Goal: Information Seeking & Learning: Check status

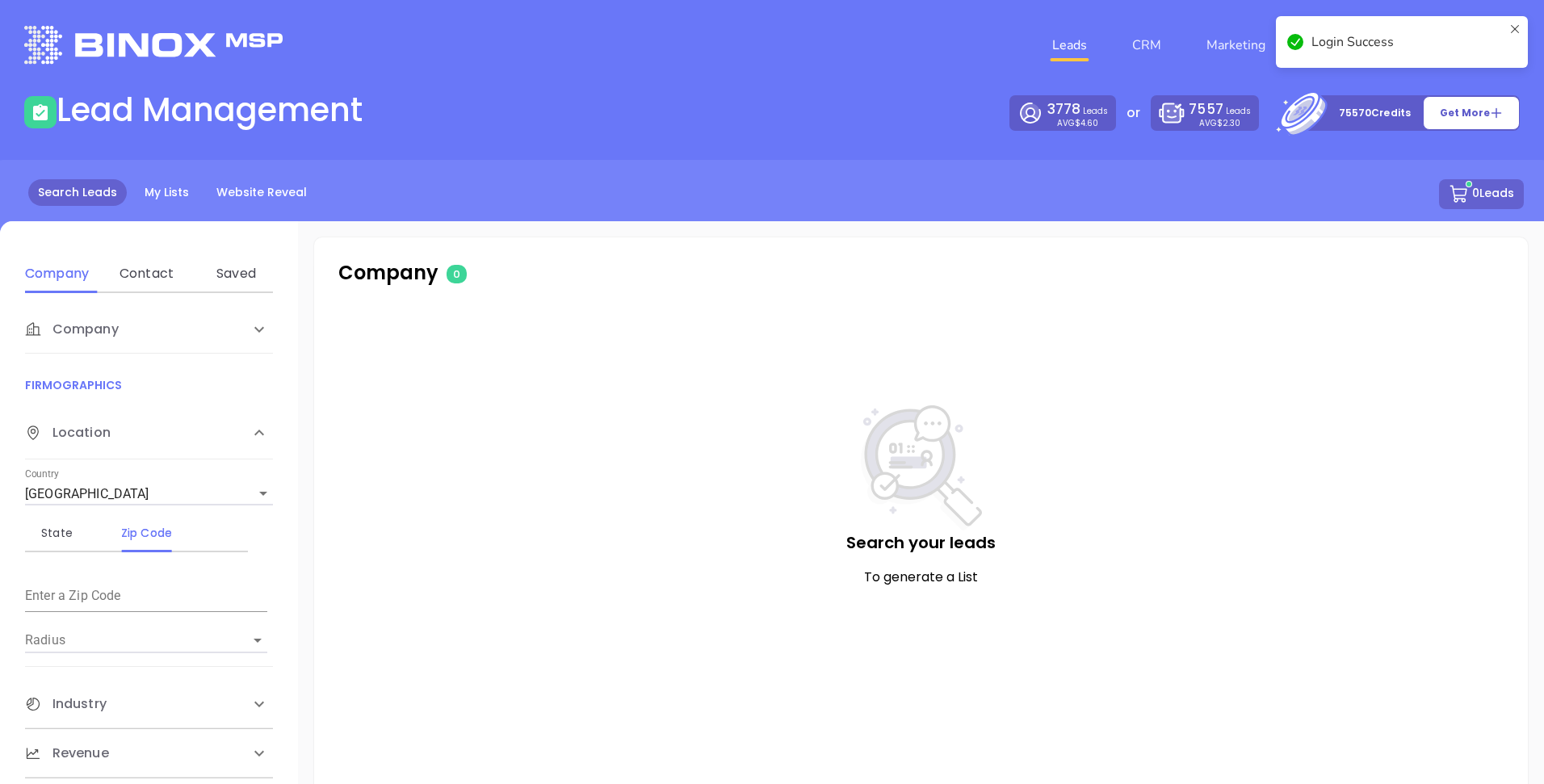
click at [749, 146] on main "Lead Management 3778 Leads AVG $4.60 or 7557 Leads AVG $2.30 75570 Credits Get …" at bounding box center [772, 449] width 1544 height 720
click at [1518, 28] on icon at bounding box center [1515, 42] width 13 height 39
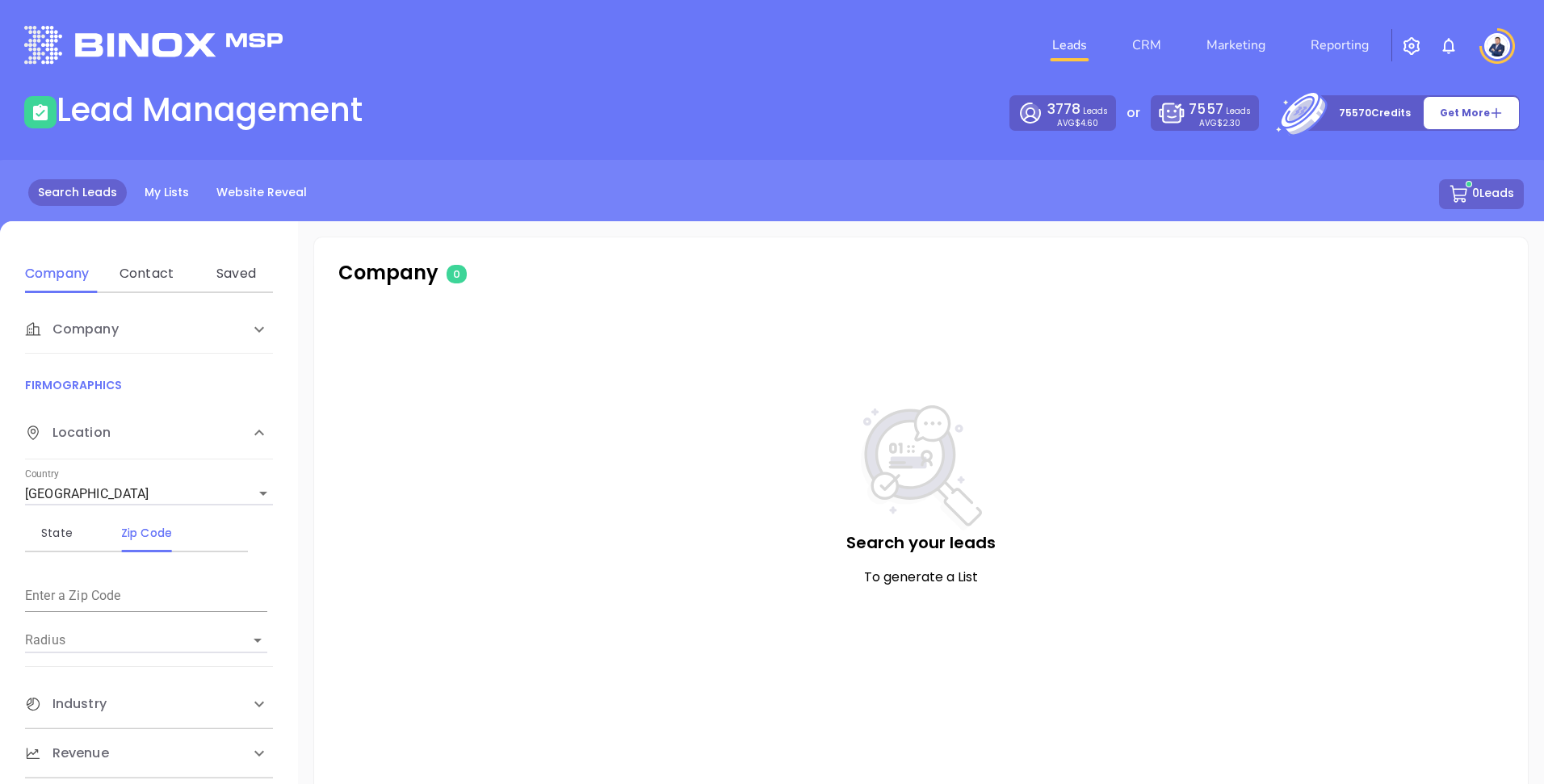
click at [1338, 41] on body "Leads CRM Marketing Reporting Financial Leads Leads Lead Management 3778 Leads …" at bounding box center [772, 392] width 1544 height 784
click at [1338, 46] on link "Reporting" at bounding box center [1339, 46] width 71 height 32
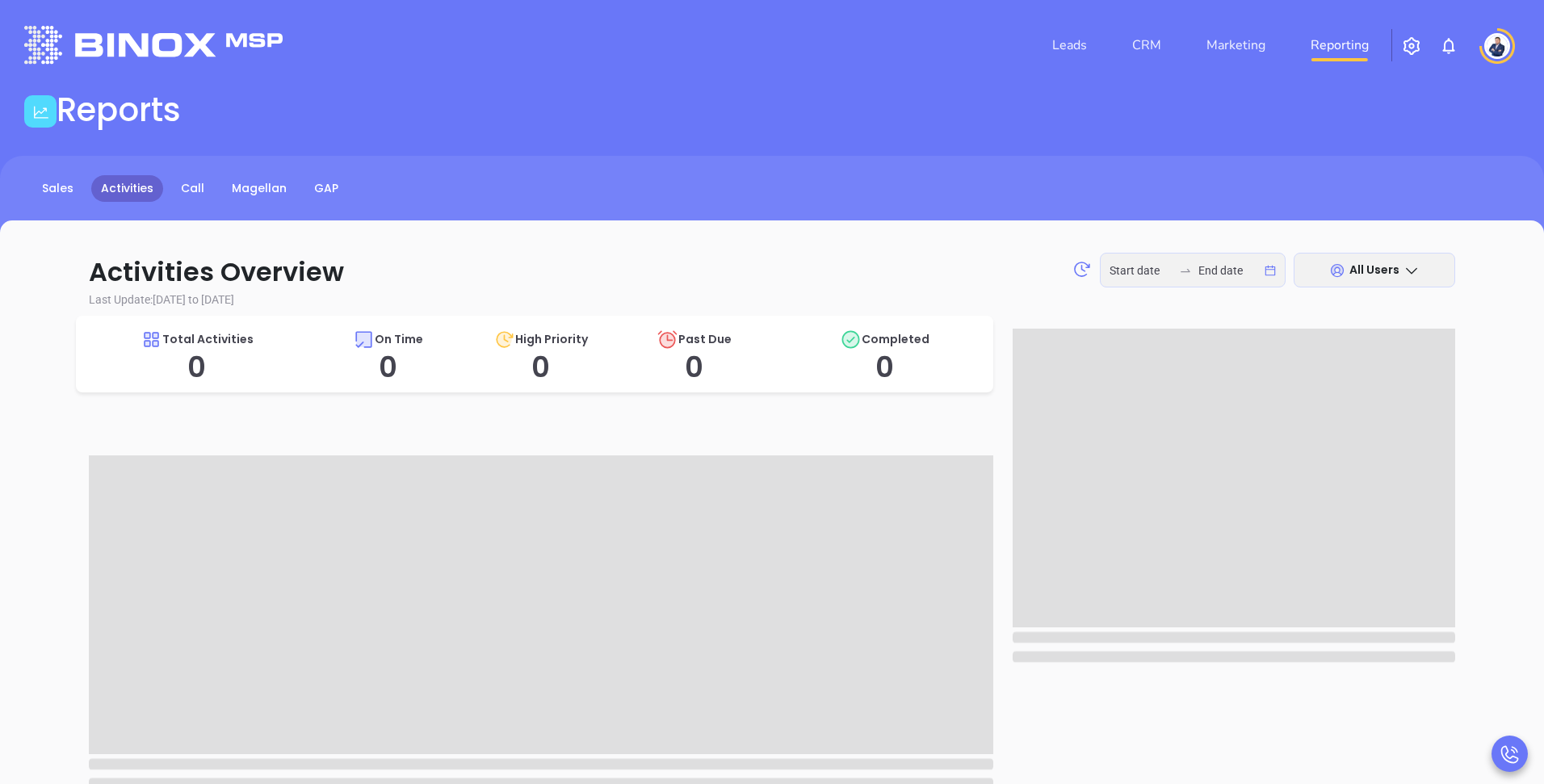
type input "[DATE]"
click at [414, 100] on div "Reports" at bounding box center [771, 113] width 1515 height 46
click at [328, 183] on link "GAP" at bounding box center [326, 189] width 44 height 27
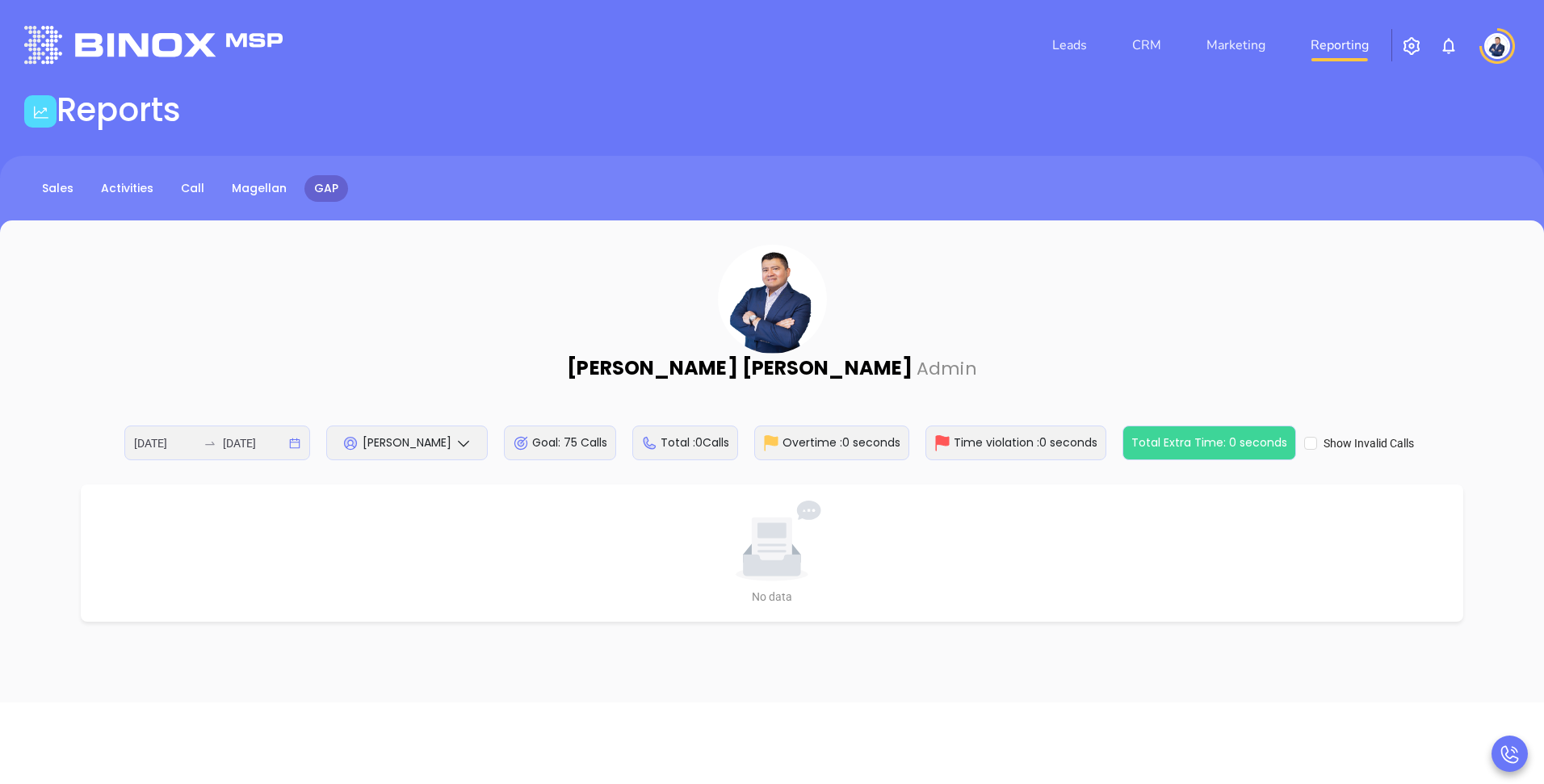
click at [707, 86] on header "Leads CRM Marketing Reporting Financial Leads Leads" at bounding box center [772, 45] width 1496 height 90
click at [464, 390] on div "[PERSON_NAME] Admin [DATE] [DATE] [PERSON_NAME] Goal: 75 Calls Total : 0 Calls …" at bounding box center [772, 352] width 1480 height 215
click at [454, 452] on div "[PERSON_NAME]" at bounding box center [407, 443] width 161 height 35
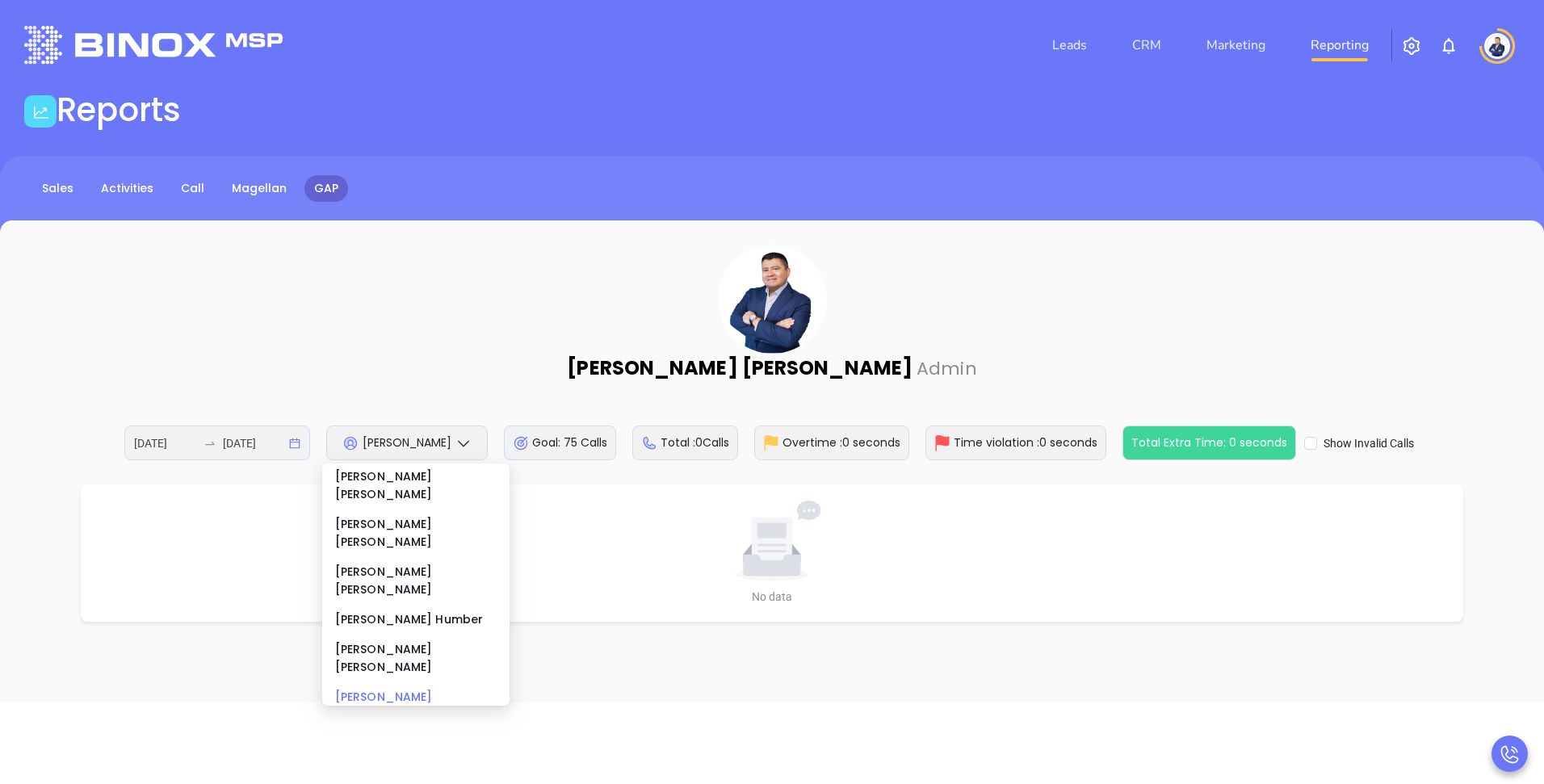
scroll to position [1, 0]
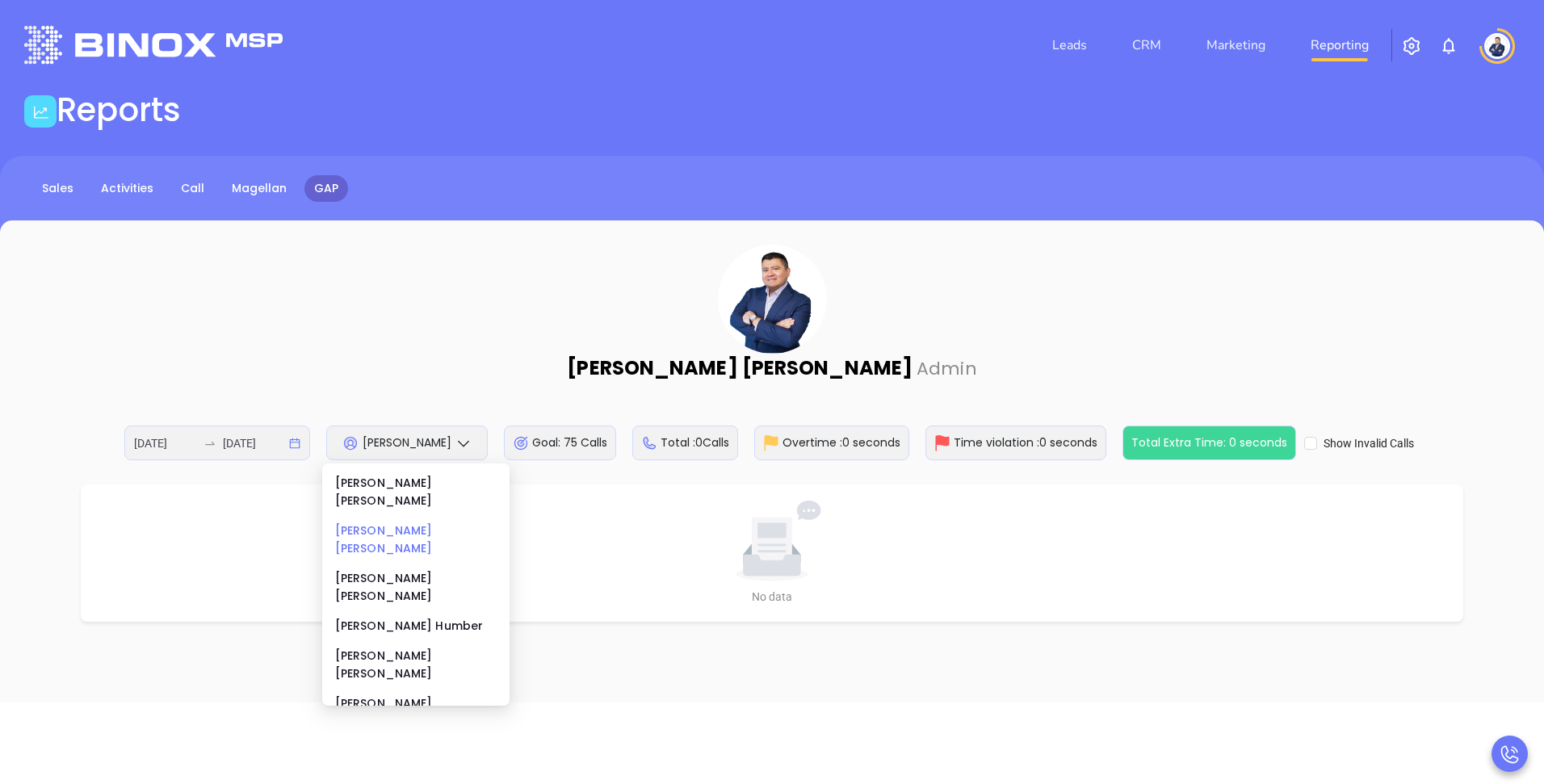
click at [437, 521] on div "[PERSON_NAME]" at bounding box center [415, 538] width 161 height 35
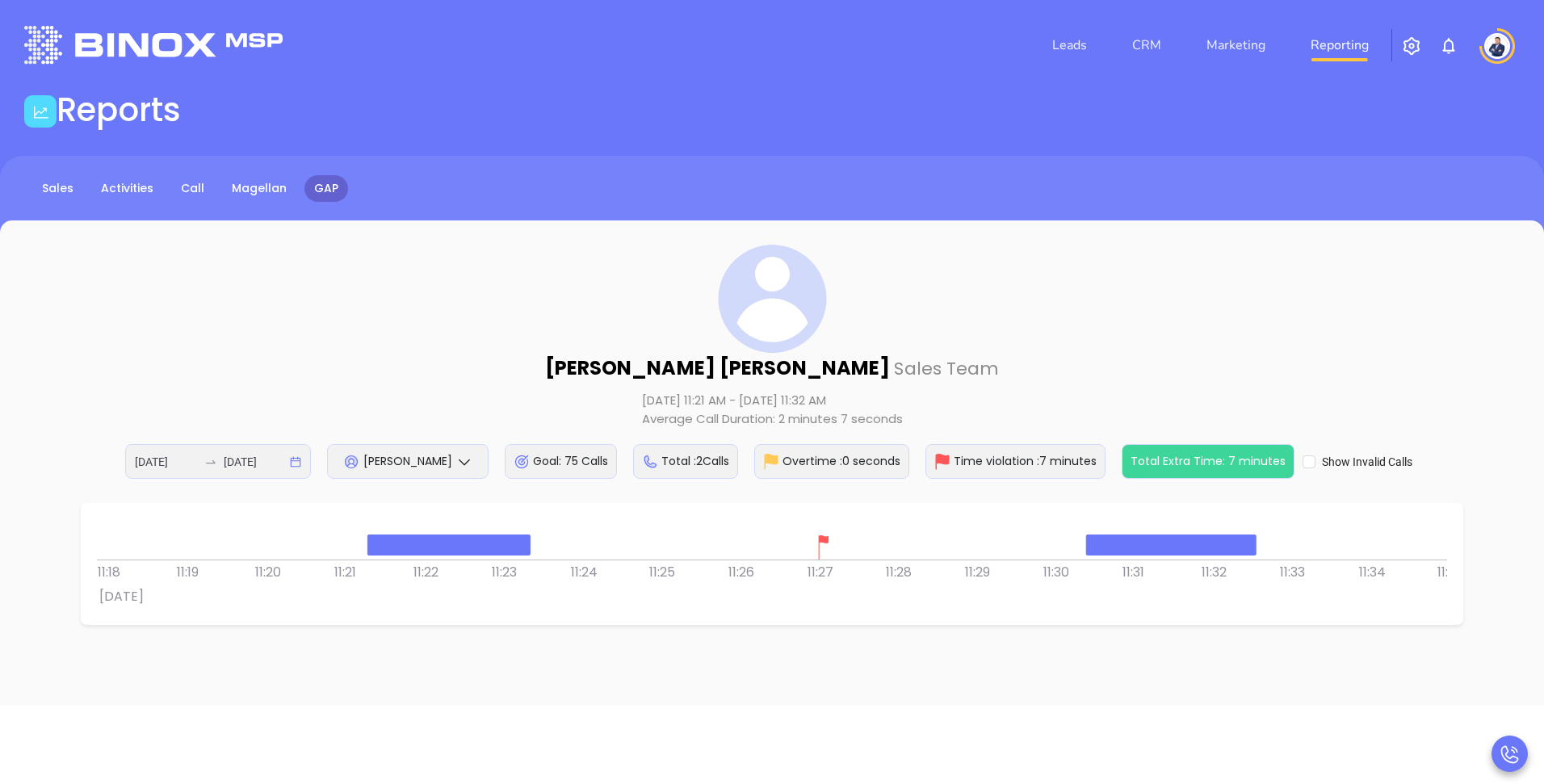
click at [957, 258] on div "[PERSON_NAME] Sales Team [DATE] 11:21 AM - [DATE] 11:32 AM Average Call Duratio…" at bounding box center [772, 361] width 1480 height 234
click at [1034, 286] on div "[PERSON_NAME] Sales Team [DATE] 11:21 AM - [DATE] 11:32 AM Average Call Duratio…" at bounding box center [772, 361] width 1480 height 234
click at [527, 383] on div "[PERSON_NAME] Sales Team [DATE] 11:21 AM - [DATE] 11:32 AM Average Call Duratio…" at bounding box center [772, 361] width 1480 height 234
click at [497, 328] on div "[PERSON_NAME] Sales Team [DATE] 11:21 AM - [DATE] 11:32 AM Average Call Duratio…" at bounding box center [772, 361] width 1480 height 234
click at [450, 542] on div at bounding box center [449, 544] width 161 height 19
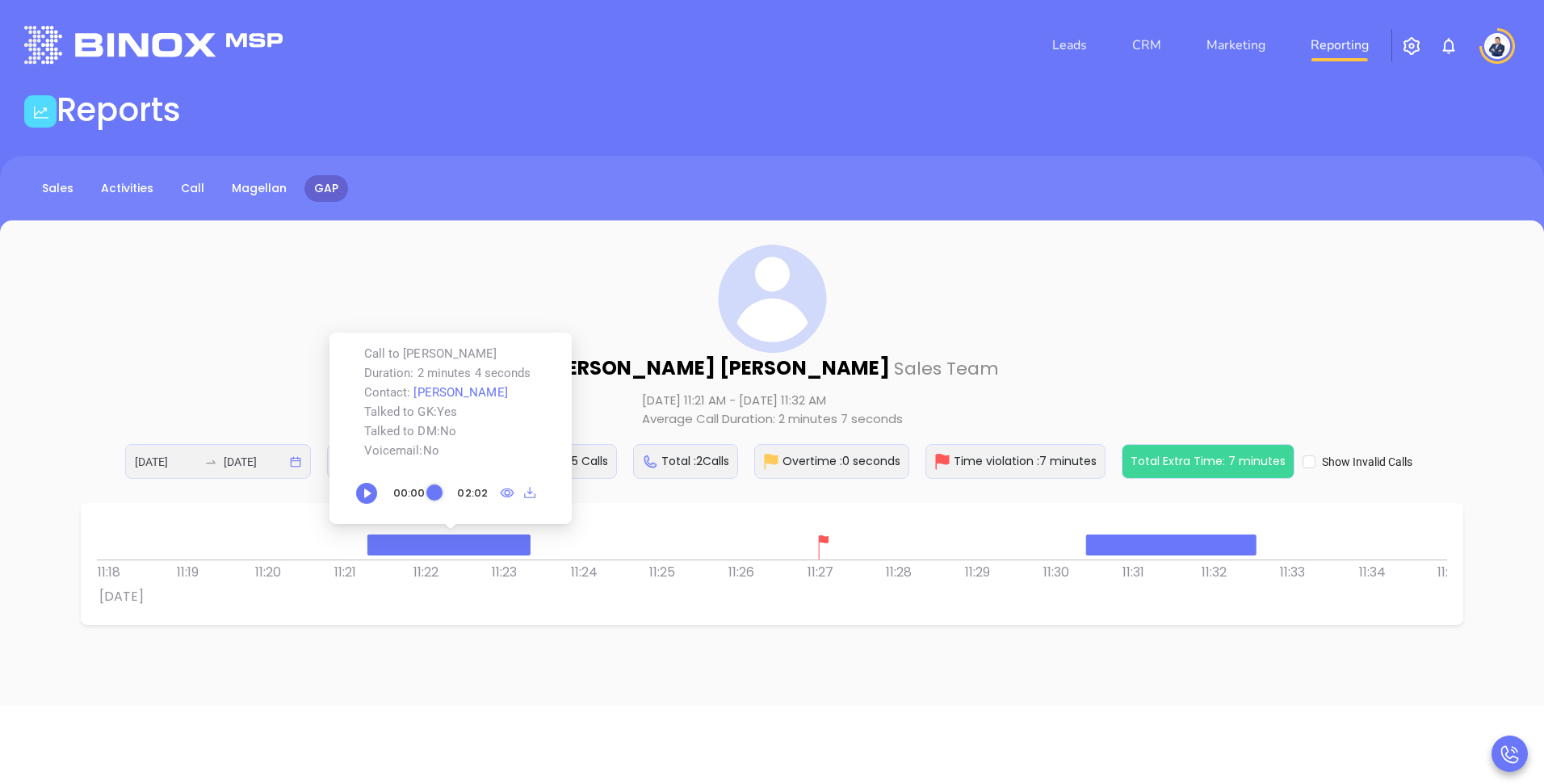
click at [527, 575] on div "11:23" at bounding box center [528, 573] width 79 height 25
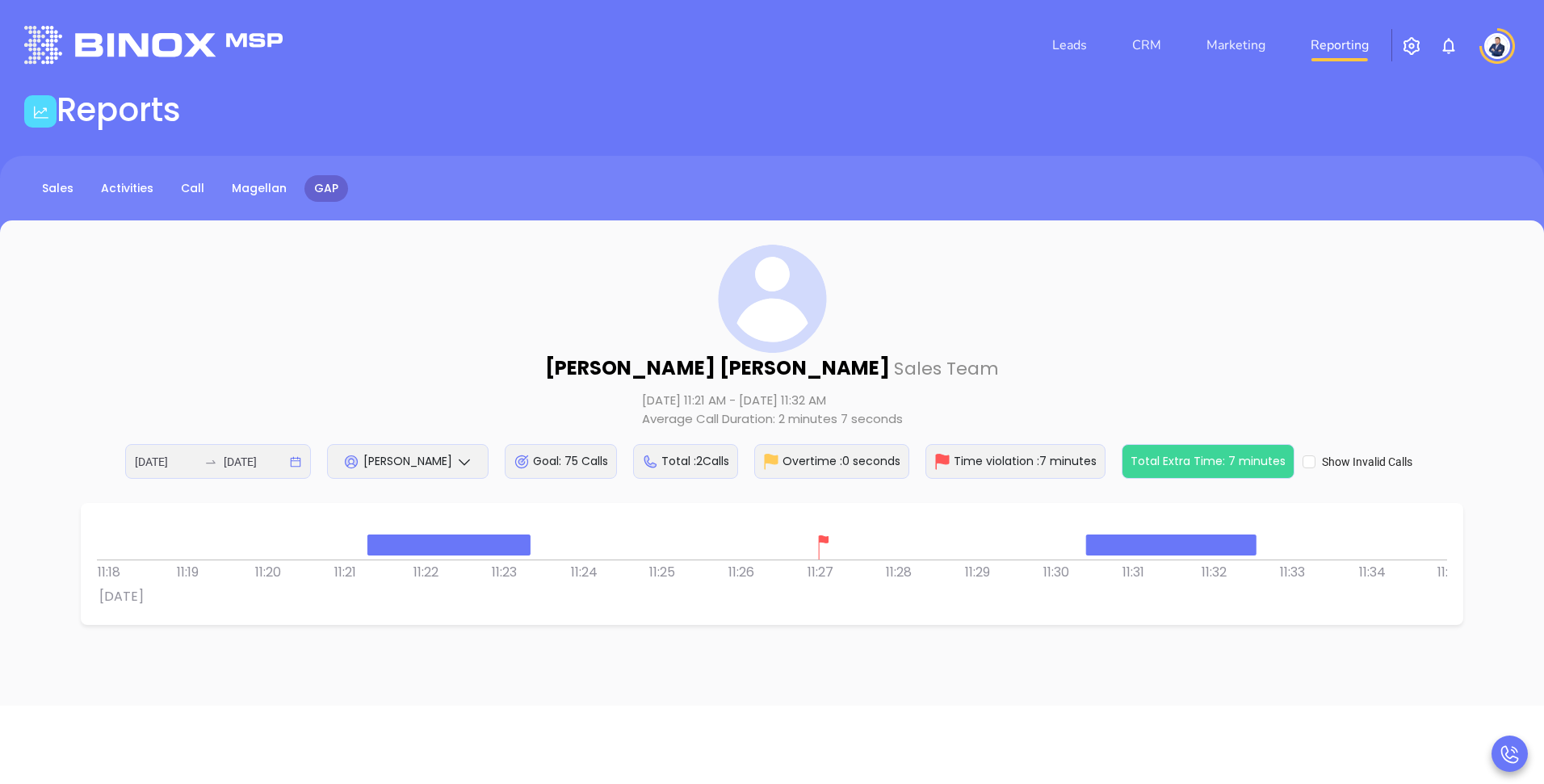
click at [819, 544] on img at bounding box center [824, 547] width 25 height 25
click at [872, 551] on div at bounding box center [771, 538] width 1350 height 41
click at [1112, 317] on div "[PERSON_NAME] Sales Team [DATE] 11:21 AM - [DATE] 11:32 AM Average Call Duratio…" at bounding box center [772, 361] width 1480 height 234
click at [1067, 226] on div "[PERSON_NAME] Sales Team [DATE] 11:21 AM - [DATE] 11:32 AM Average Call Duratio…" at bounding box center [772, 463] width 1544 height 485
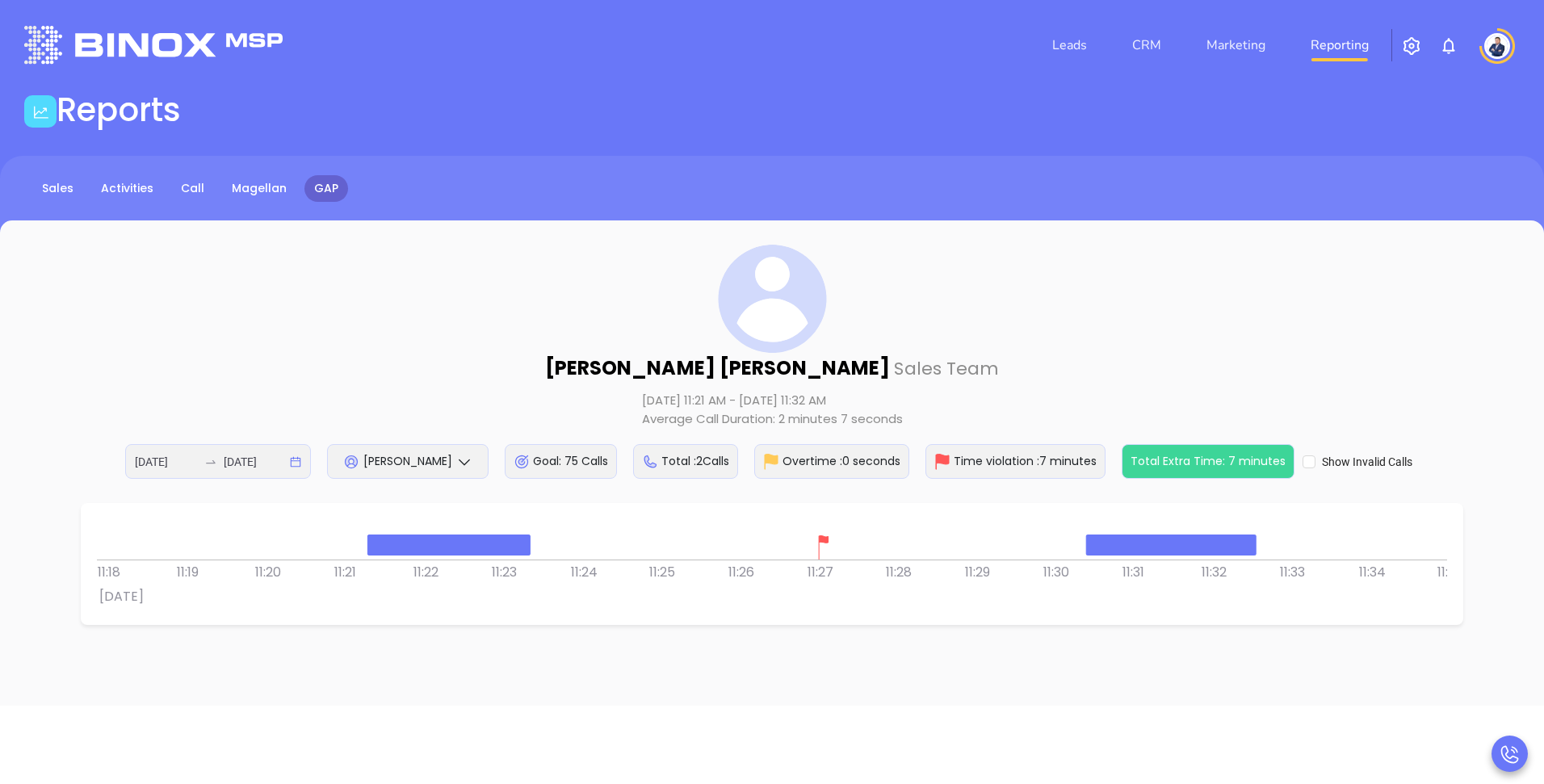
click at [302, 467] on div "[DATE] [DATE]" at bounding box center [218, 461] width 186 height 35
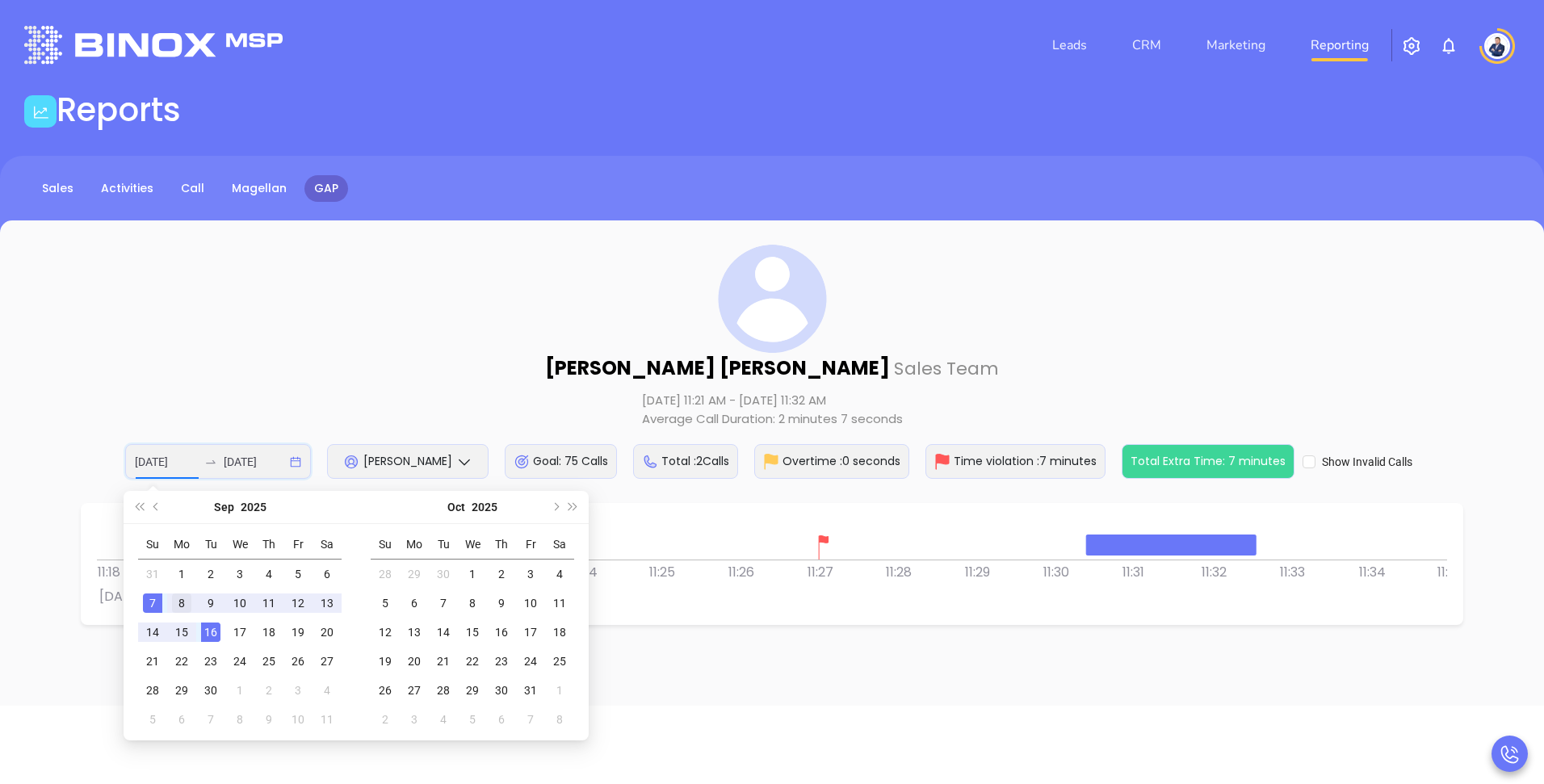
type input "[DATE]"
click at [173, 603] on div "8" at bounding box center [181, 603] width 19 height 19
click at [176, 601] on div "8" at bounding box center [181, 603] width 19 height 19
type input "[DATE]"
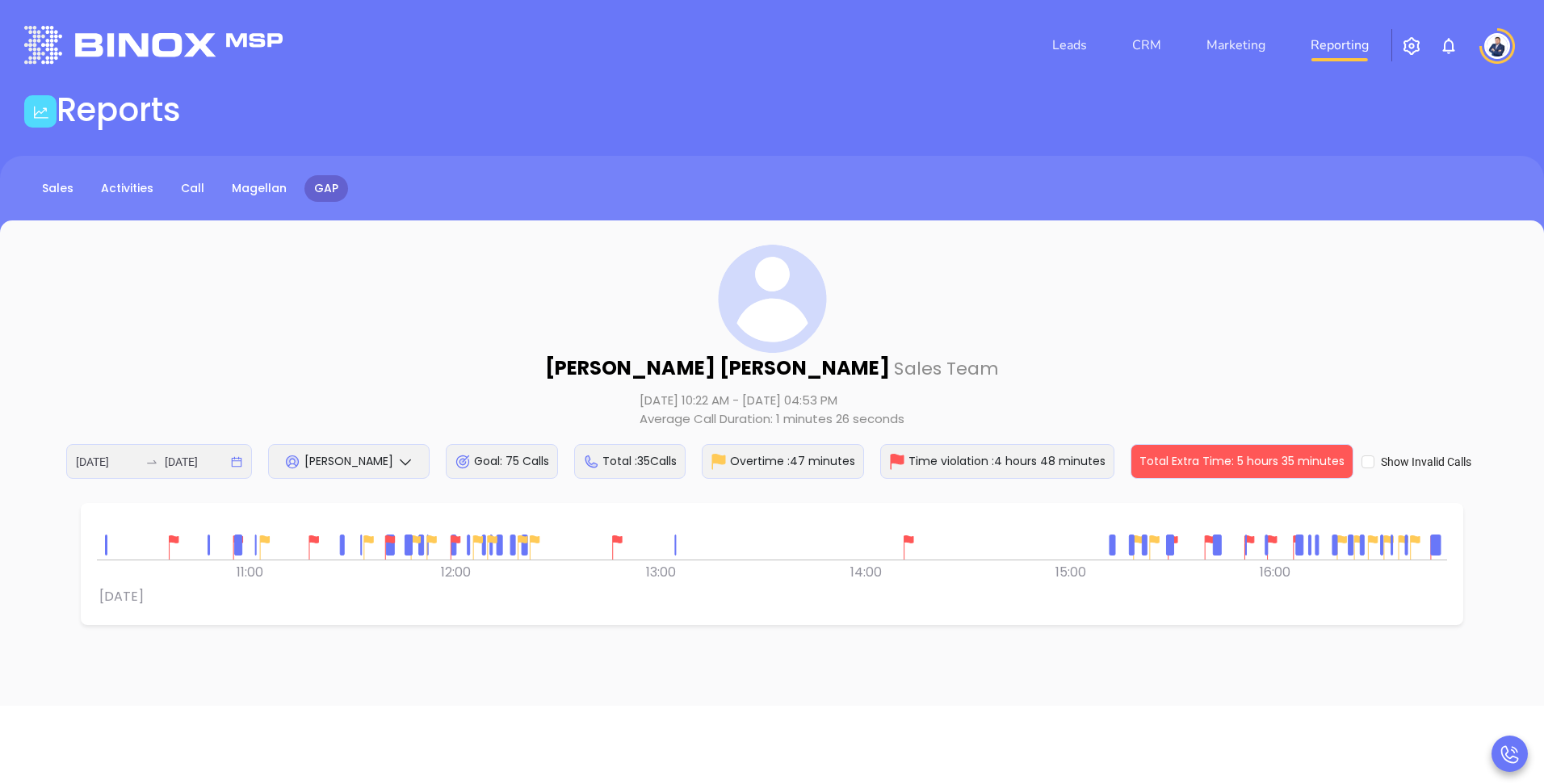
click at [481, 356] on div "[PERSON_NAME] Sales Team [DATE] 10:22 AM - [DATE] 04:53 PM Average Call Duratio…" at bounding box center [772, 361] width 1480 height 234
click at [238, 461] on div "[DATE] [DATE]" at bounding box center [159, 461] width 186 height 35
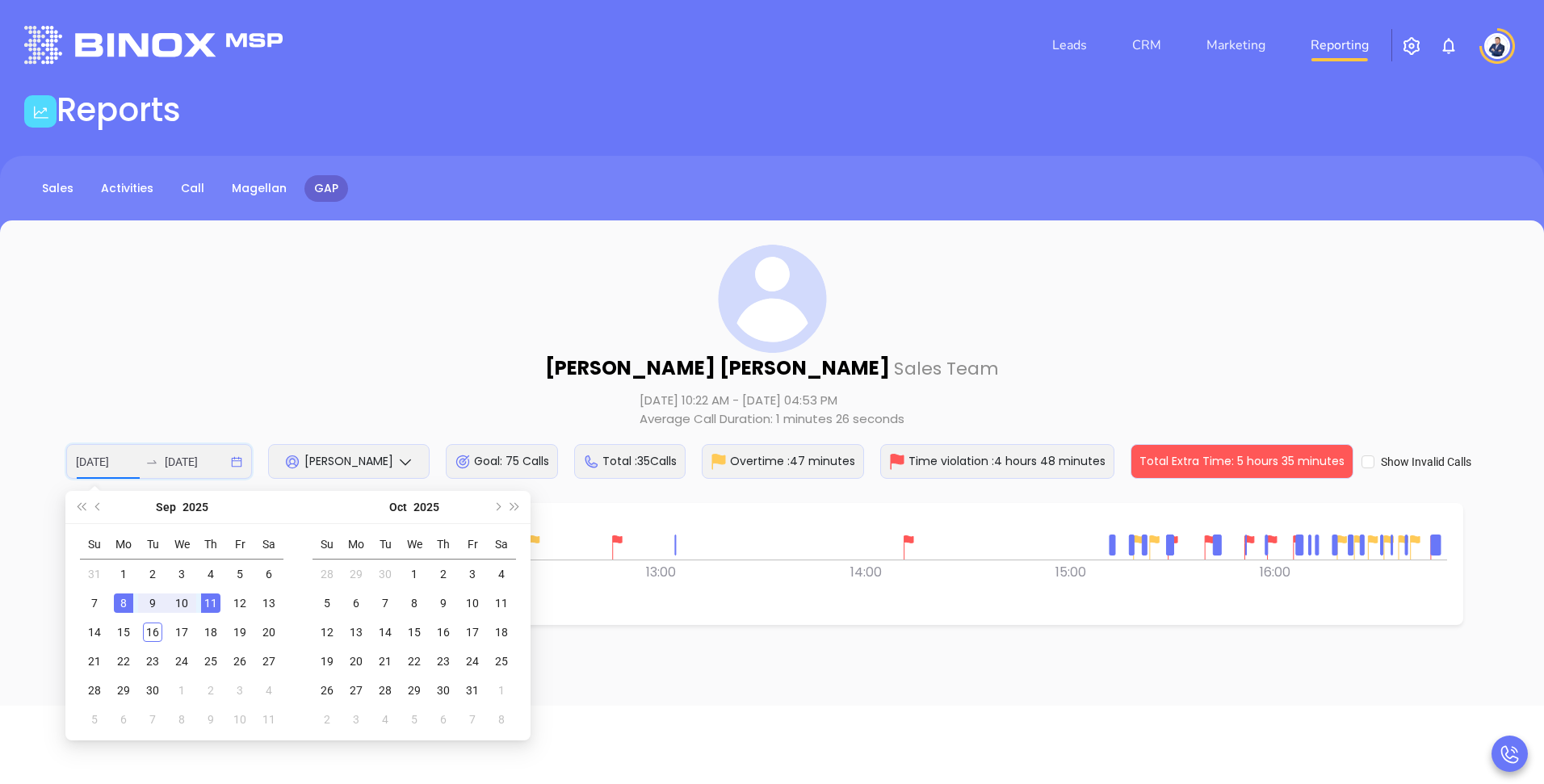
type input "[DATE]"
click at [314, 315] on div "[PERSON_NAME] Sales Team [DATE] 10:22 AM - [DATE] 04:53 PM Average Call Duratio…" at bounding box center [772, 361] width 1480 height 234
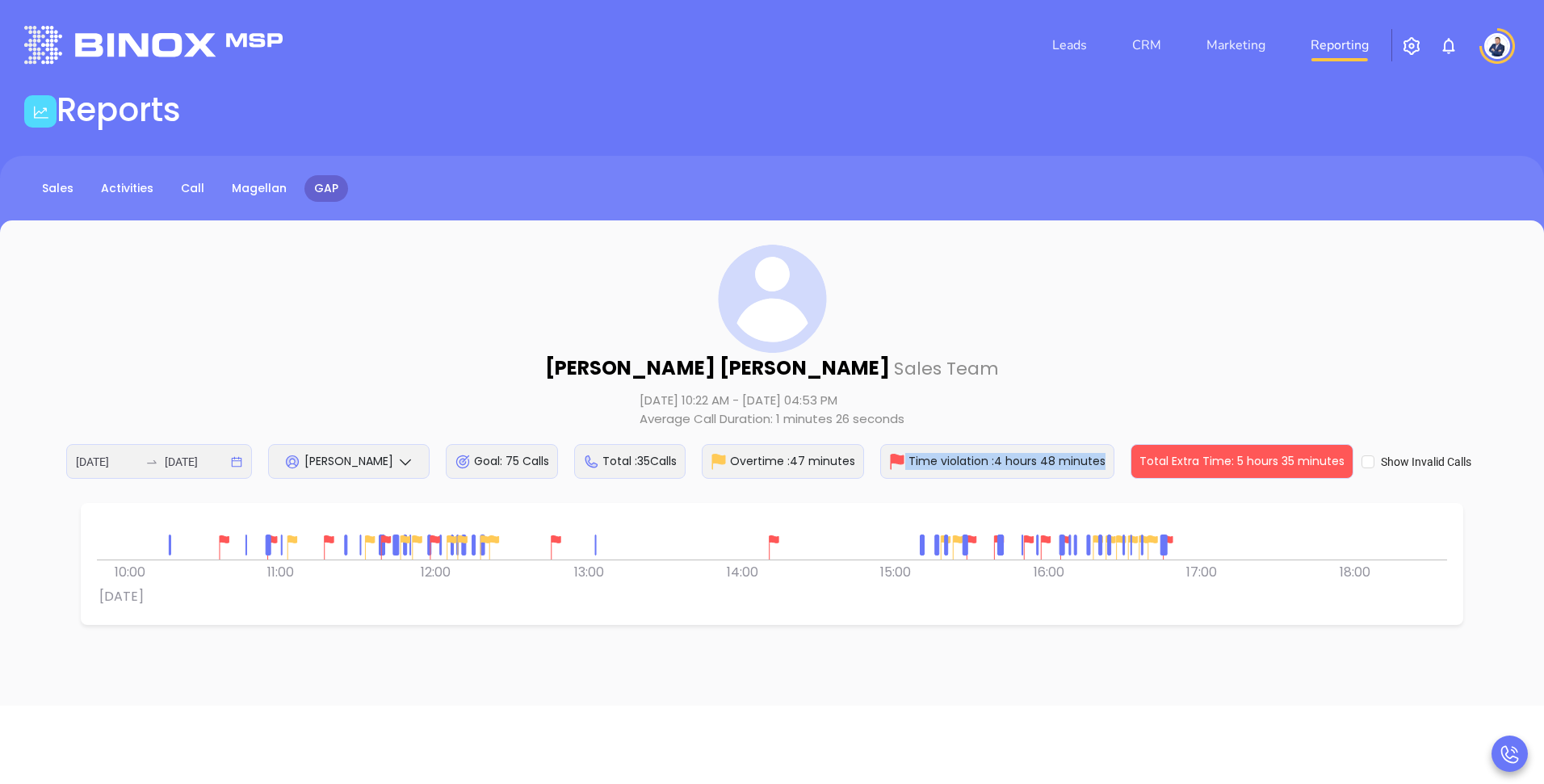
drag, startPoint x: 1110, startPoint y: 458, endPoint x: 906, endPoint y: 459, distance: 204.0
click at [906, 459] on div "Time violation : 4 hours 48 minutes" at bounding box center [997, 461] width 234 height 35
click at [1140, 362] on div "[PERSON_NAME] Sales Team [DATE] 10:22 AM - [DATE] 04:53 PM Average Call Duratio…" at bounding box center [772, 361] width 1480 height 234
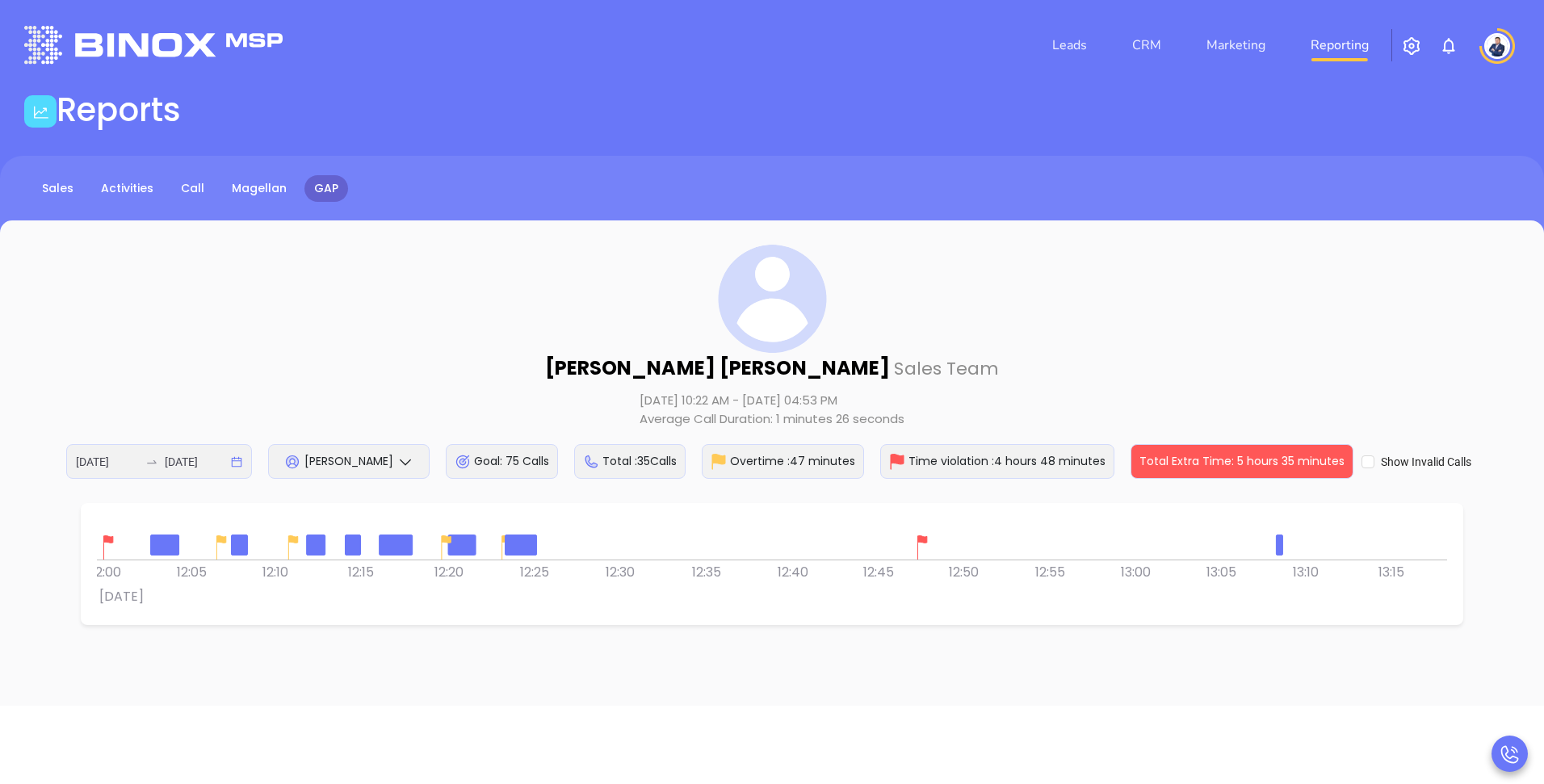
click at [675, 556] on div at bounding box center [771, 538] width 1350 height 41
click at [836, 535] on div at bounding box center [771, 538] width 1350 height 41
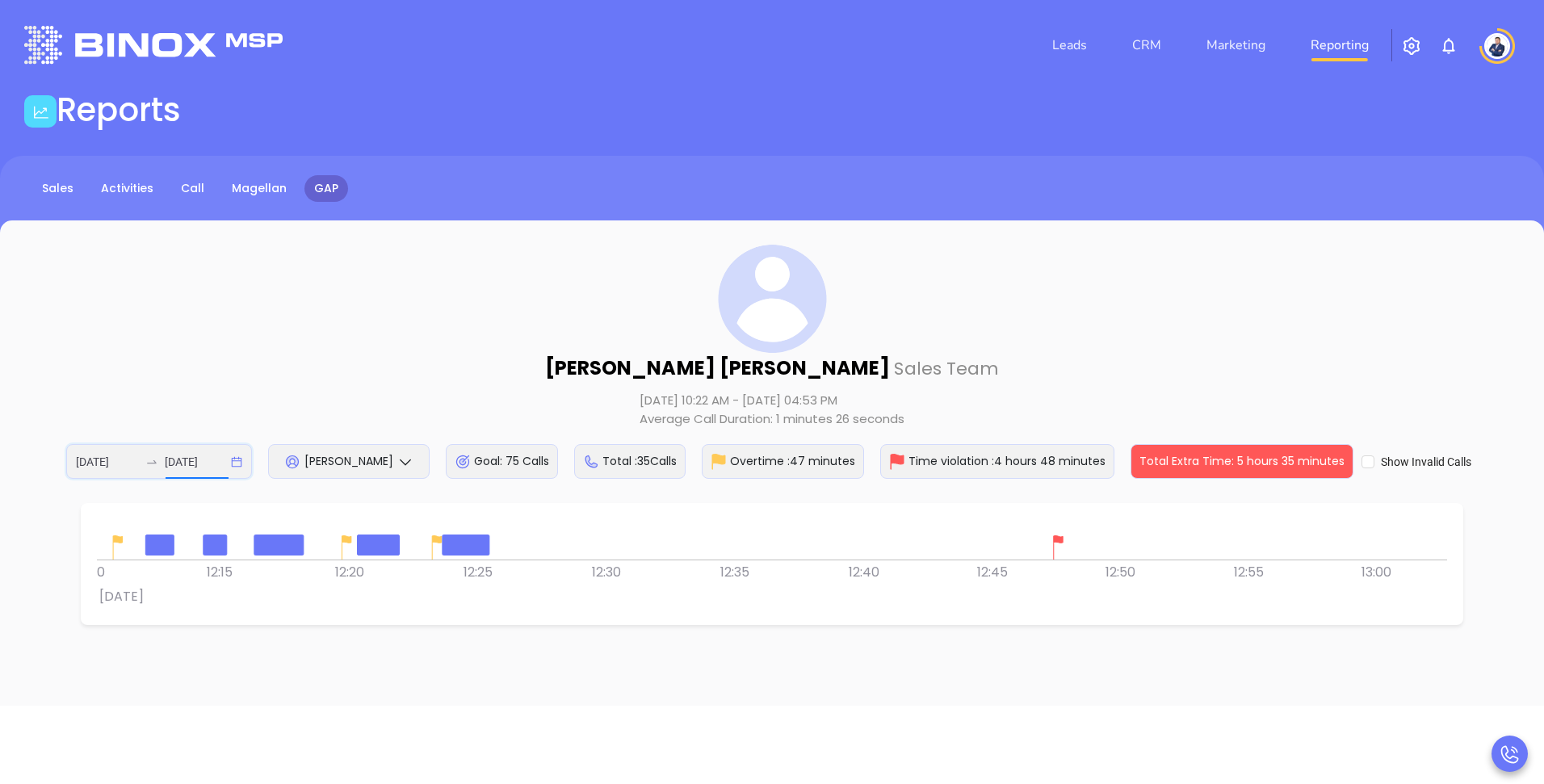
click at [212, 458] on input "[DATE]" at bounding box center [196, 462] width 63 height 18
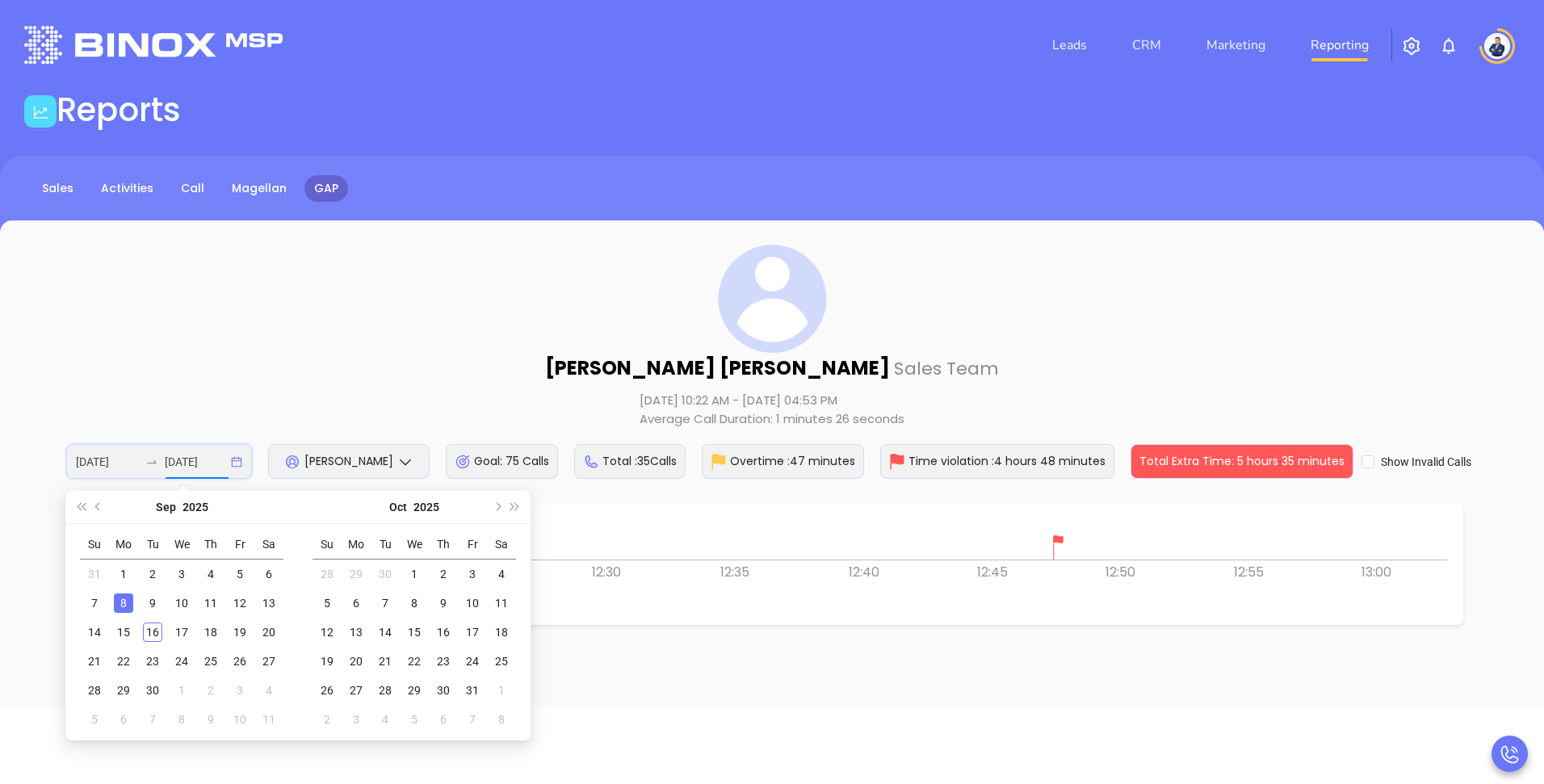
click at [232, 459] on div "[DATE] [DATE]" at bounding box center [159, 461] width 186 height 35
type input "[DATE]"
click at [149, 599] on div "9" at bounding box center [153, 603] width 19 height 19
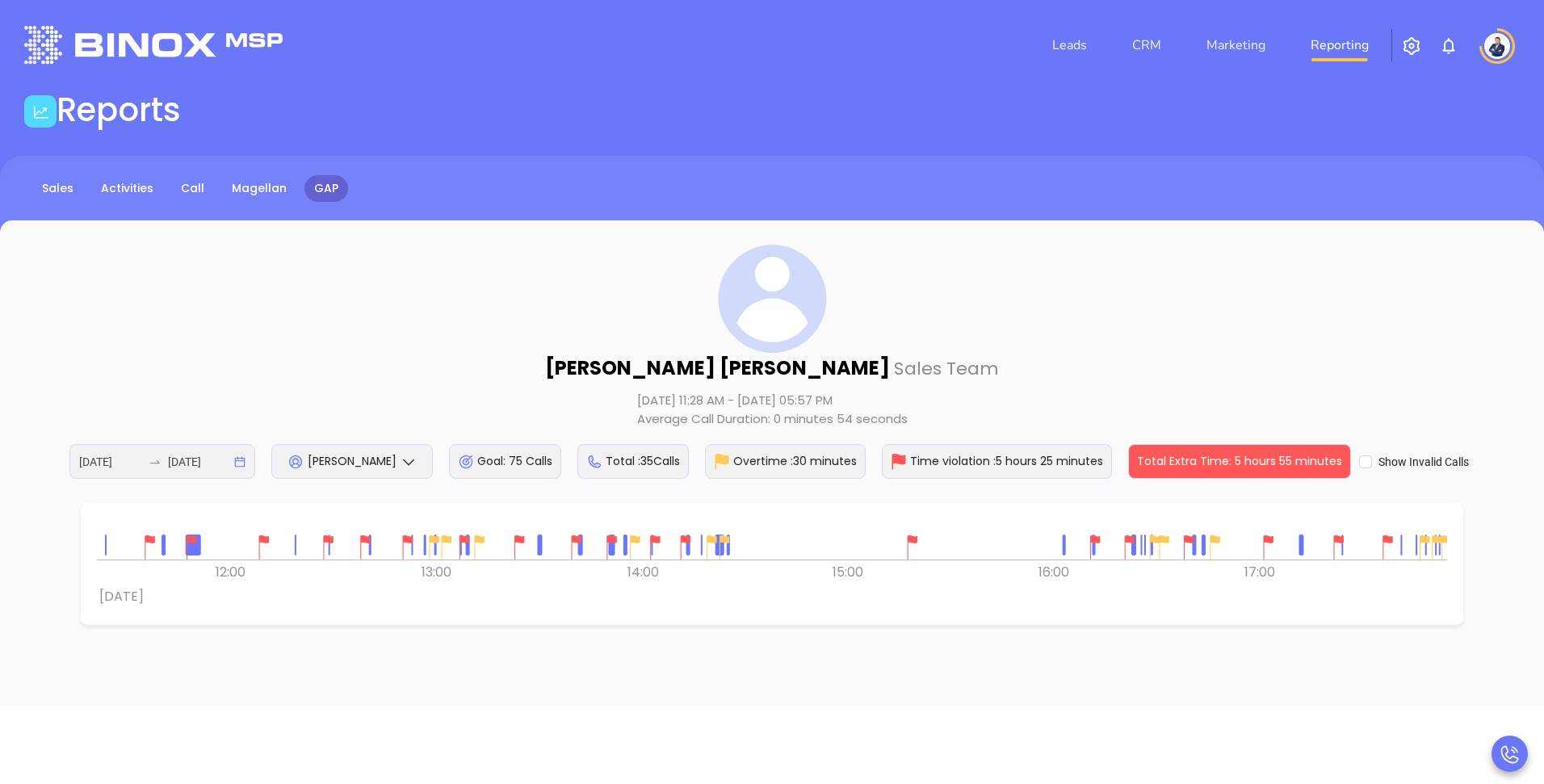
click at [233, 451] on div "[DATE] [DATE]" at bounding box center [162, 461] width 186 height 35
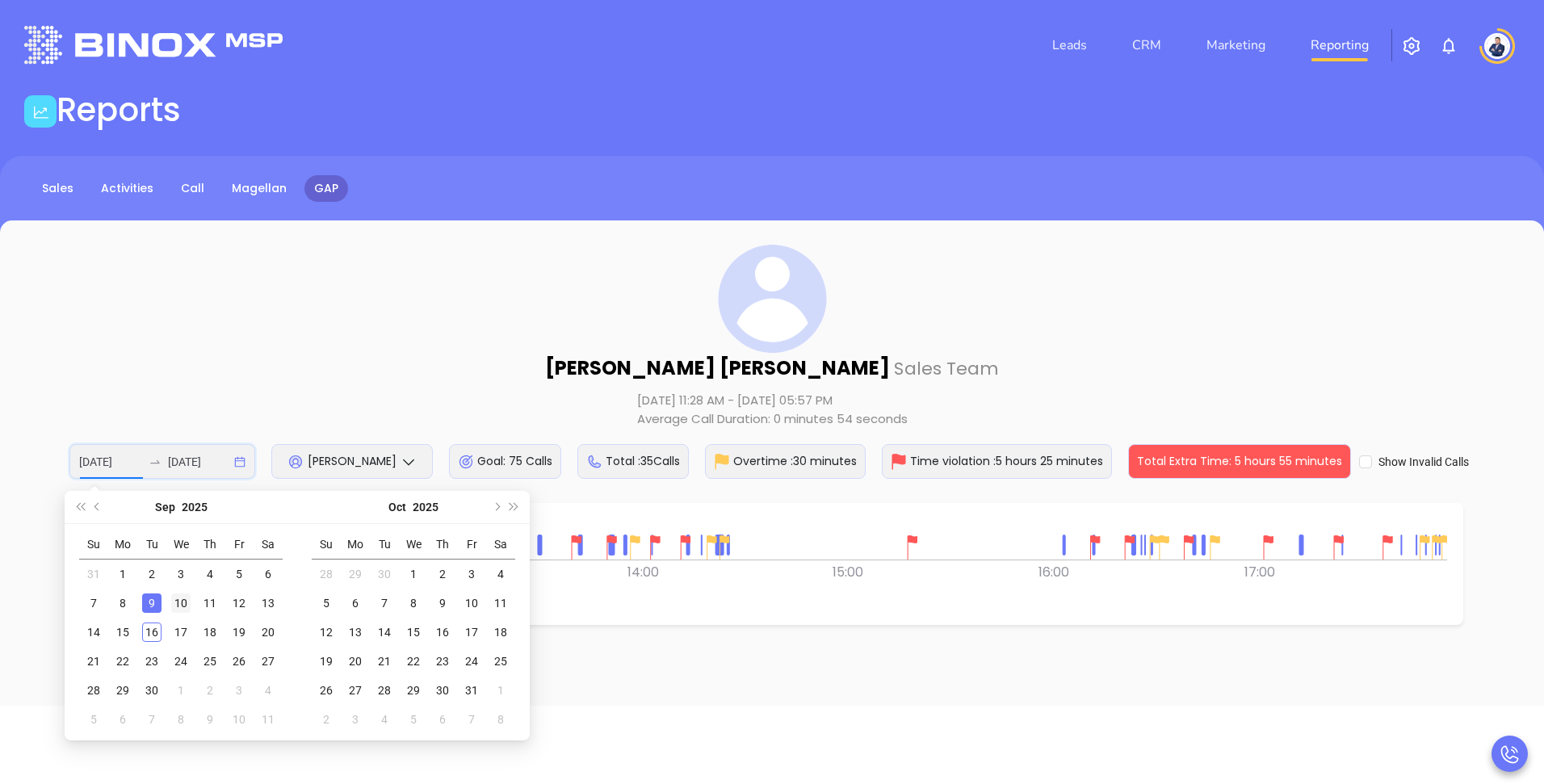
type input "[DATE]"
click at [177, 607] on div "10" at bounding box center [180, 603] width 19 height 19
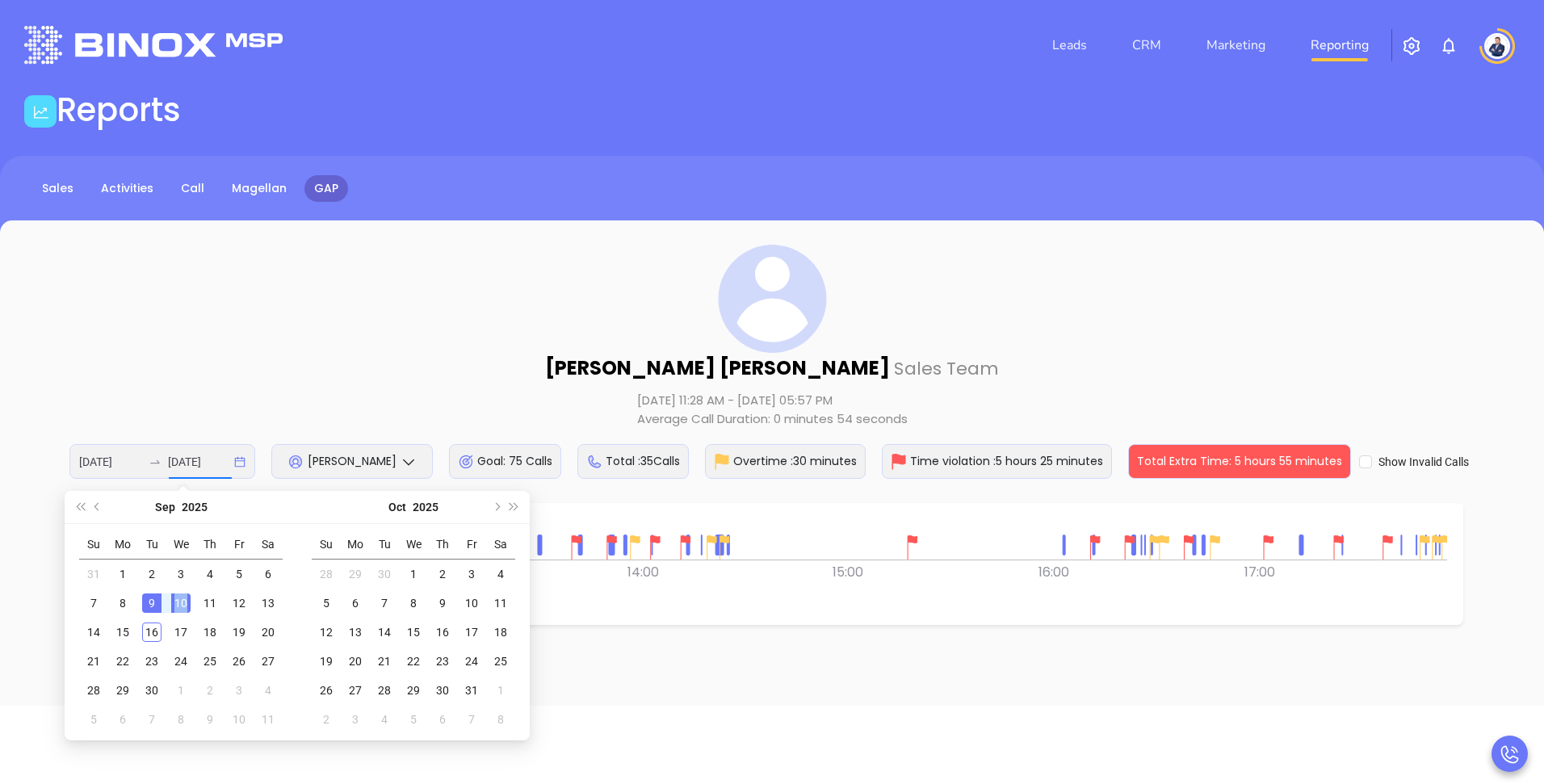
type input "[DATE]"
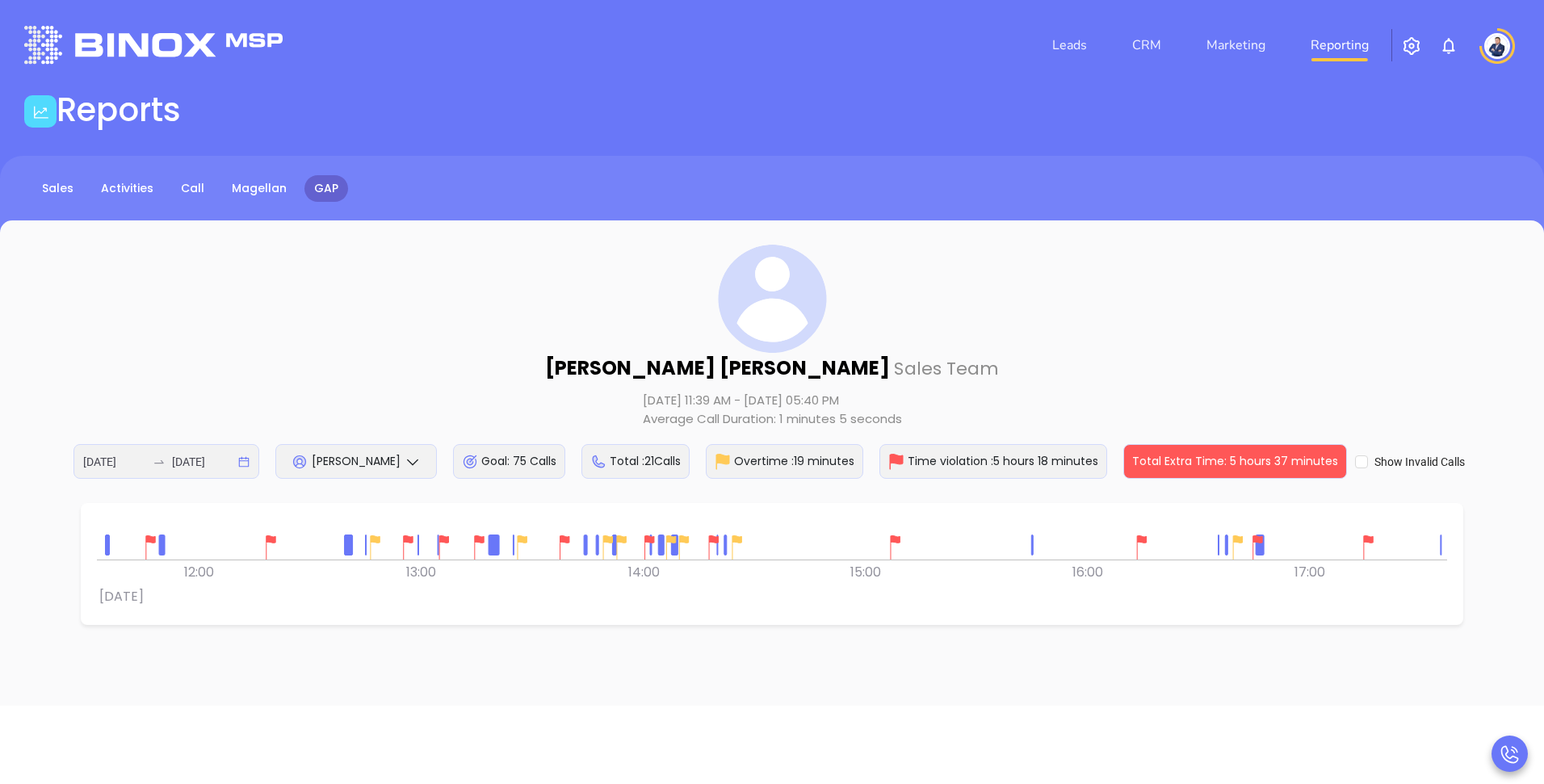
click at [245, 456] on div "[DATE] [DATE]" at bounding box center [166, 461] width 186 height 35
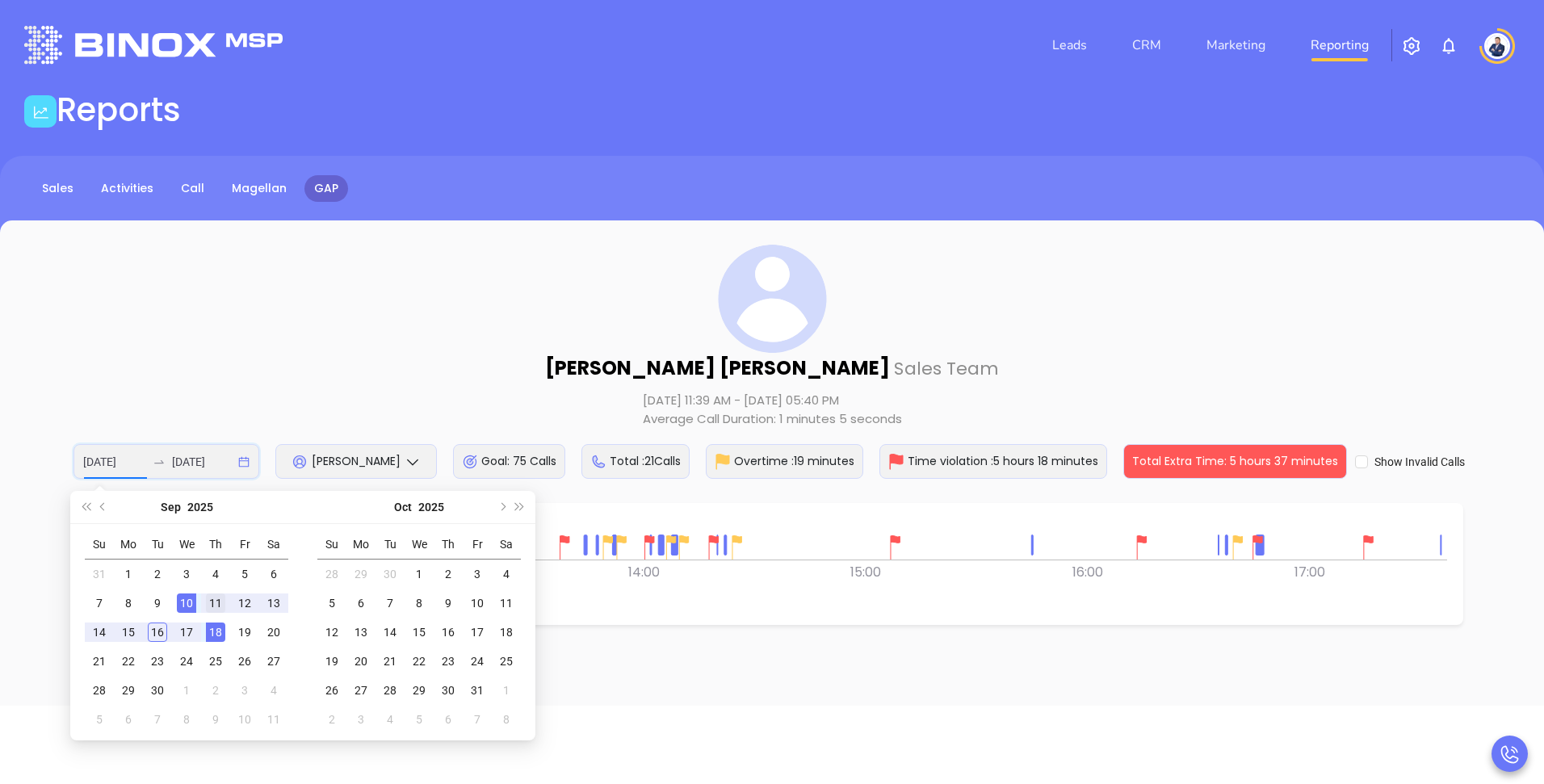
type input "[DATE]"
click at [211, 604] on div "11" at bounding box center [215, 603] width 19 height 19
type input "[DATE]"
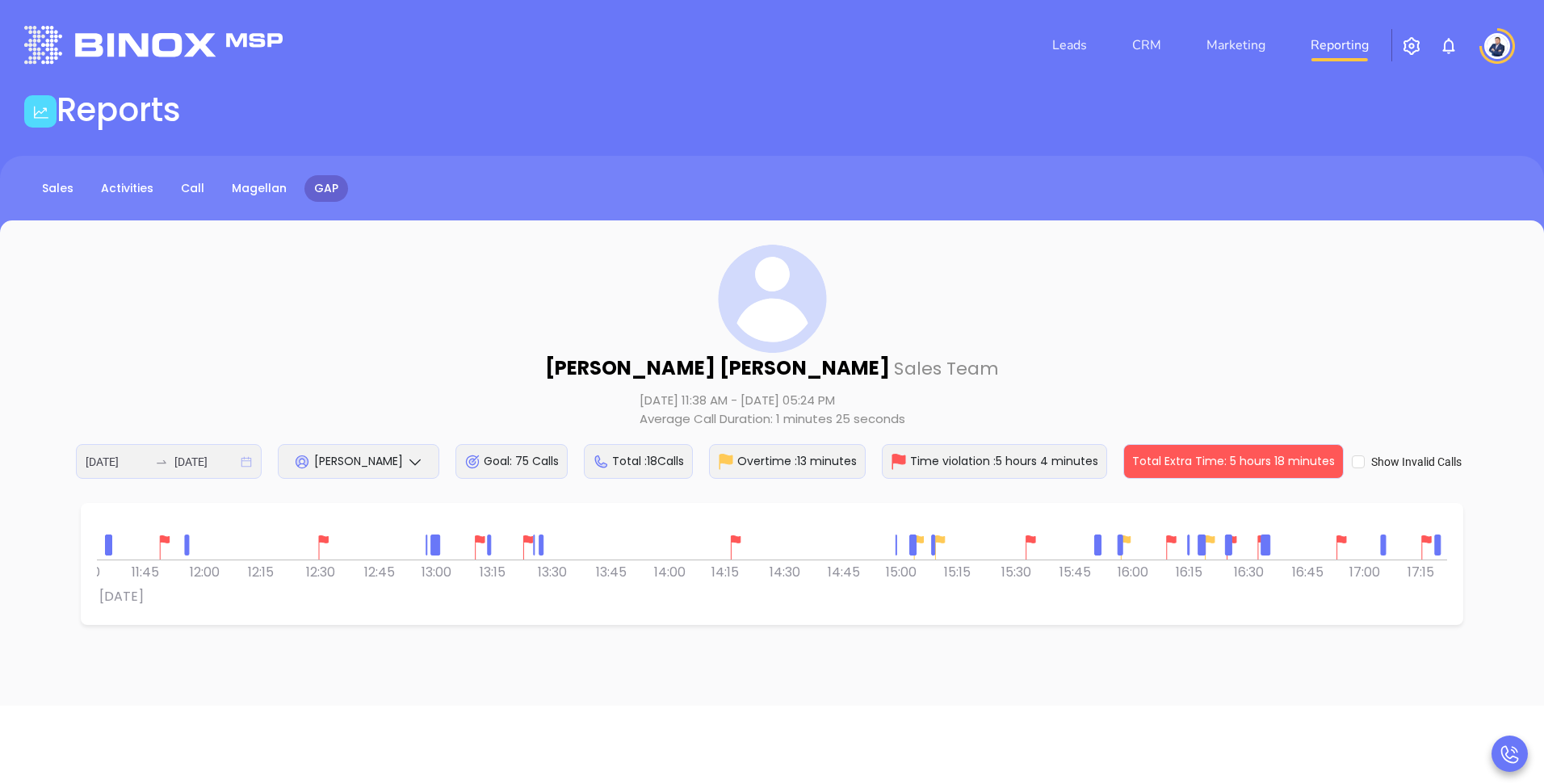
click at [247, 461] on icon "calendar" at bounding box center [247, 461] width 10 height 10
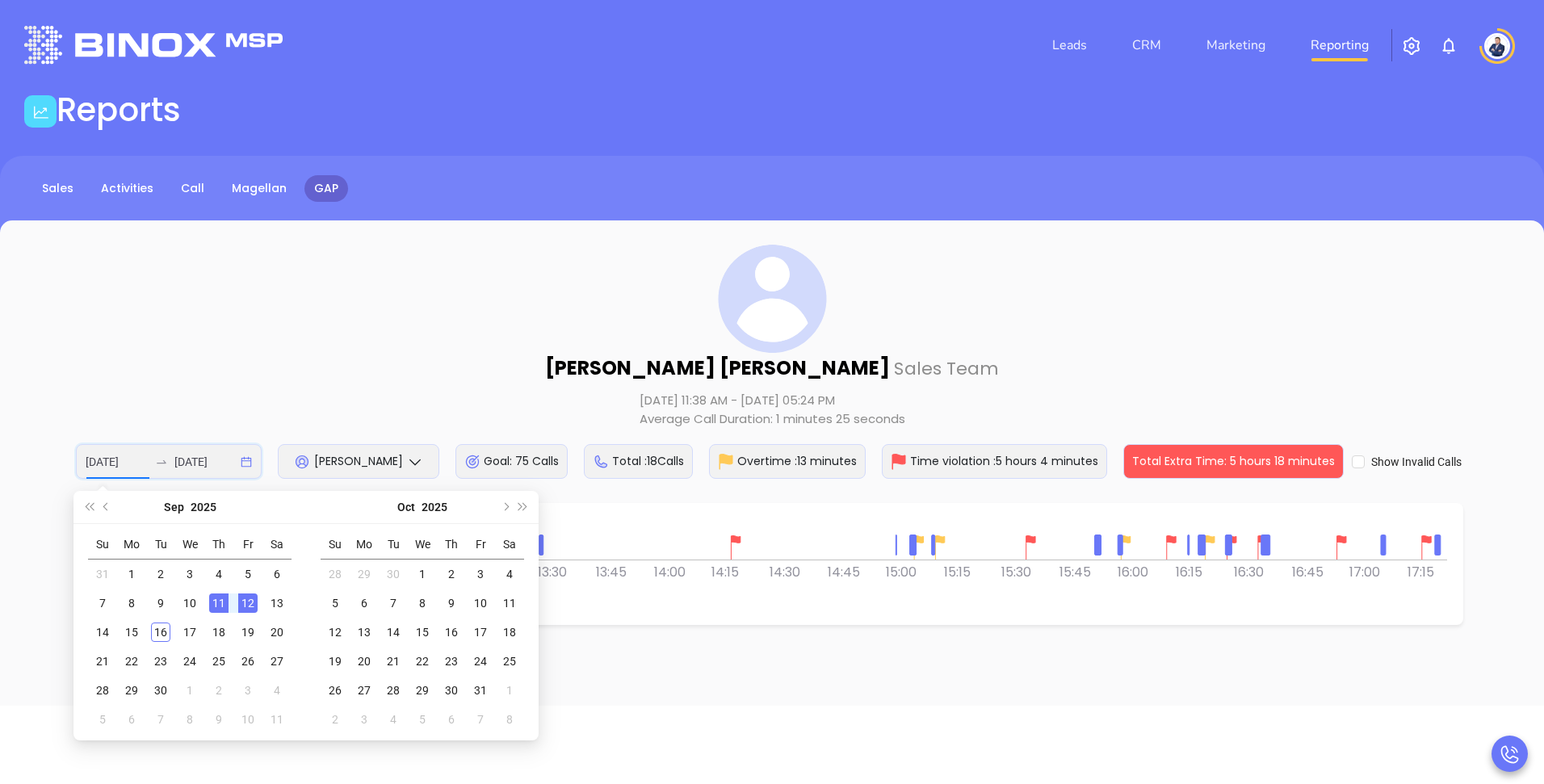
type input "[DATE]"
click at [414, 347] on div "[PERSON_NAME] Sales Team [DATE] 11:38 AM - [DATE] 05:24 PM Average Call Duratio…" at bounding box center [772, 361] width 1480 height 234
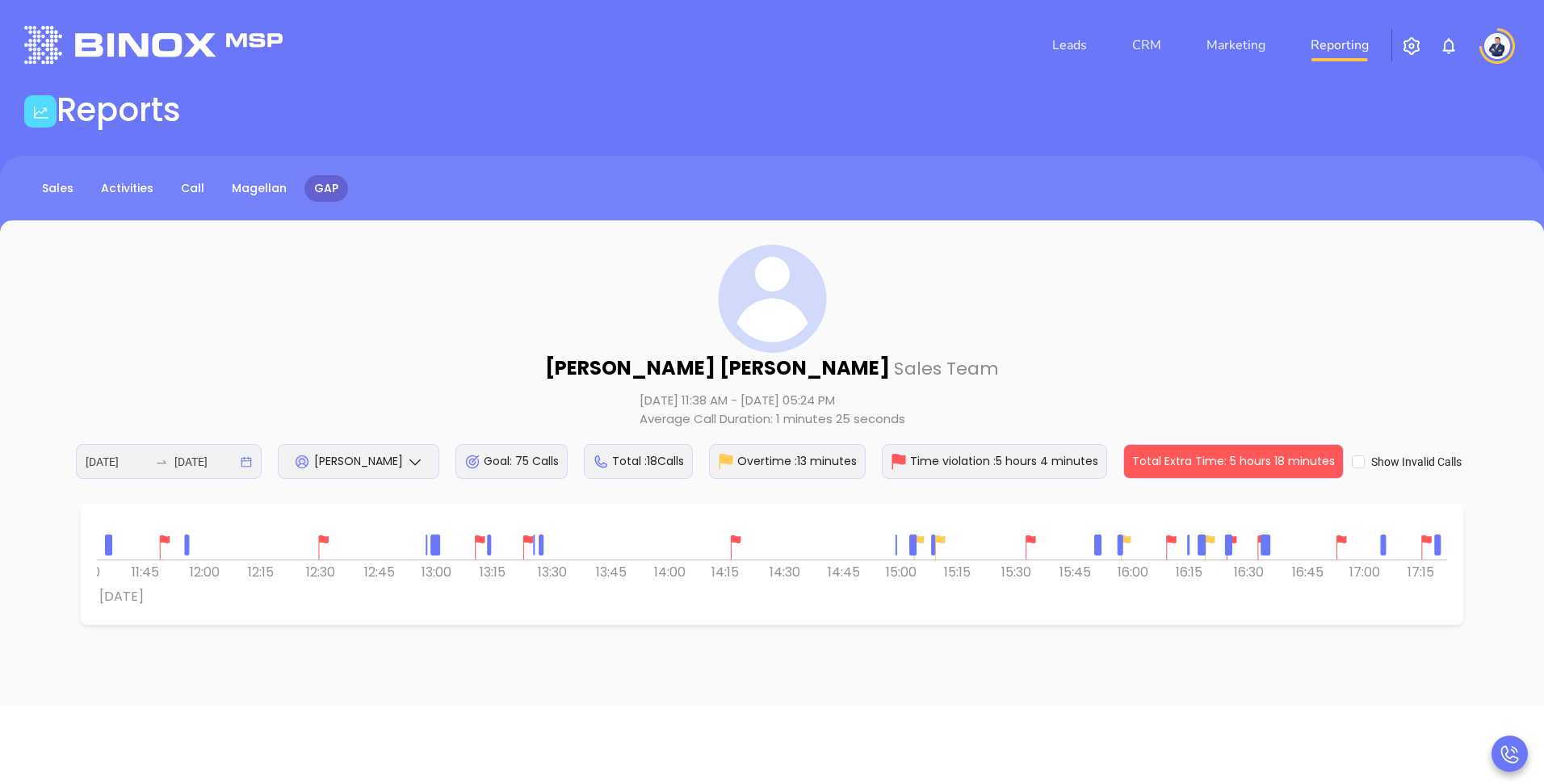
click at [333, 466] on span "[PERSON_NAME]" at bounding box center [358, 461] width 89 height 16
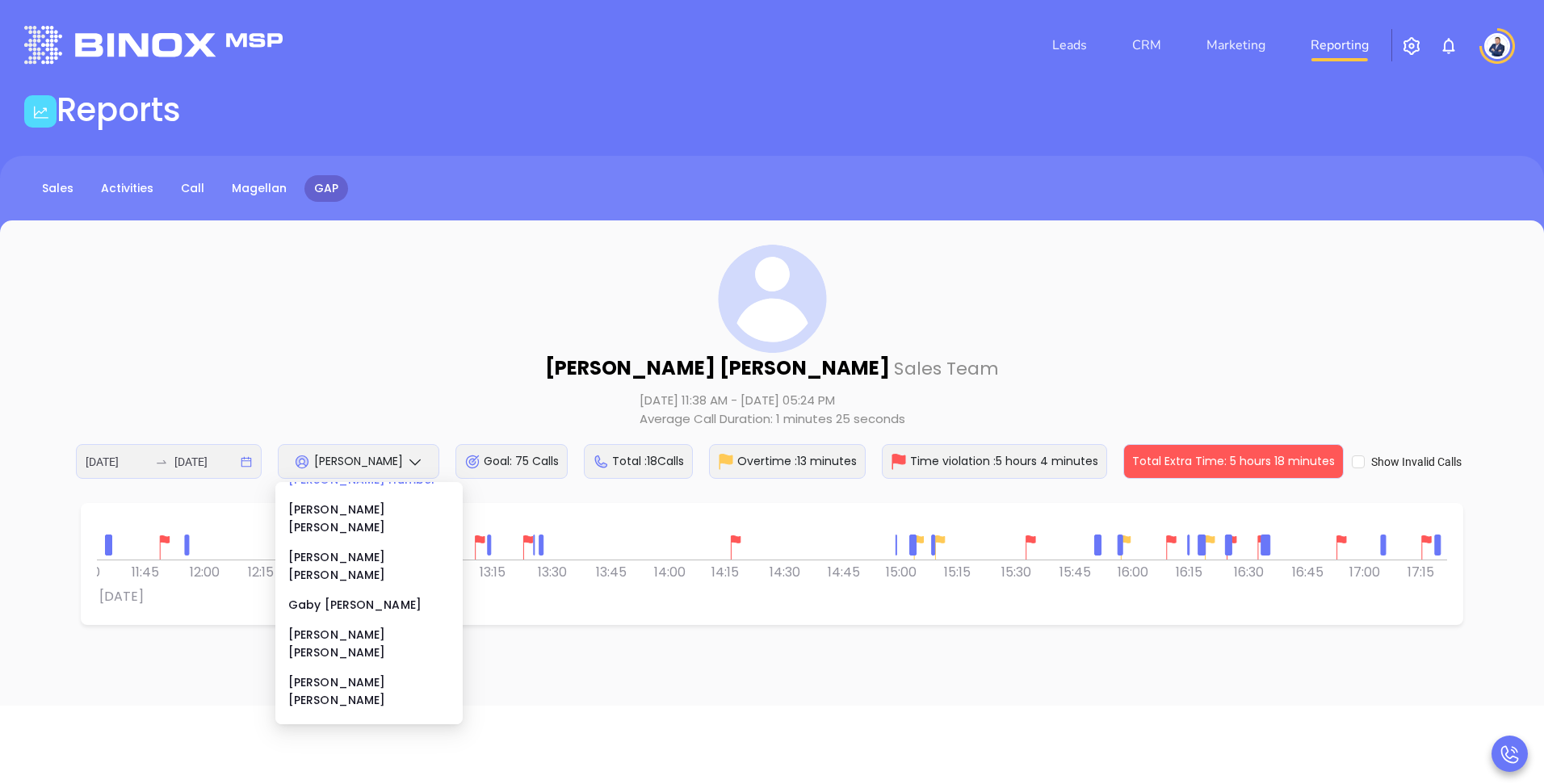
scroll to position [168, 0]
click at [336, 719] on div "[PERSON_NAME]" at bounding box center [369, 727] width 161 height 18
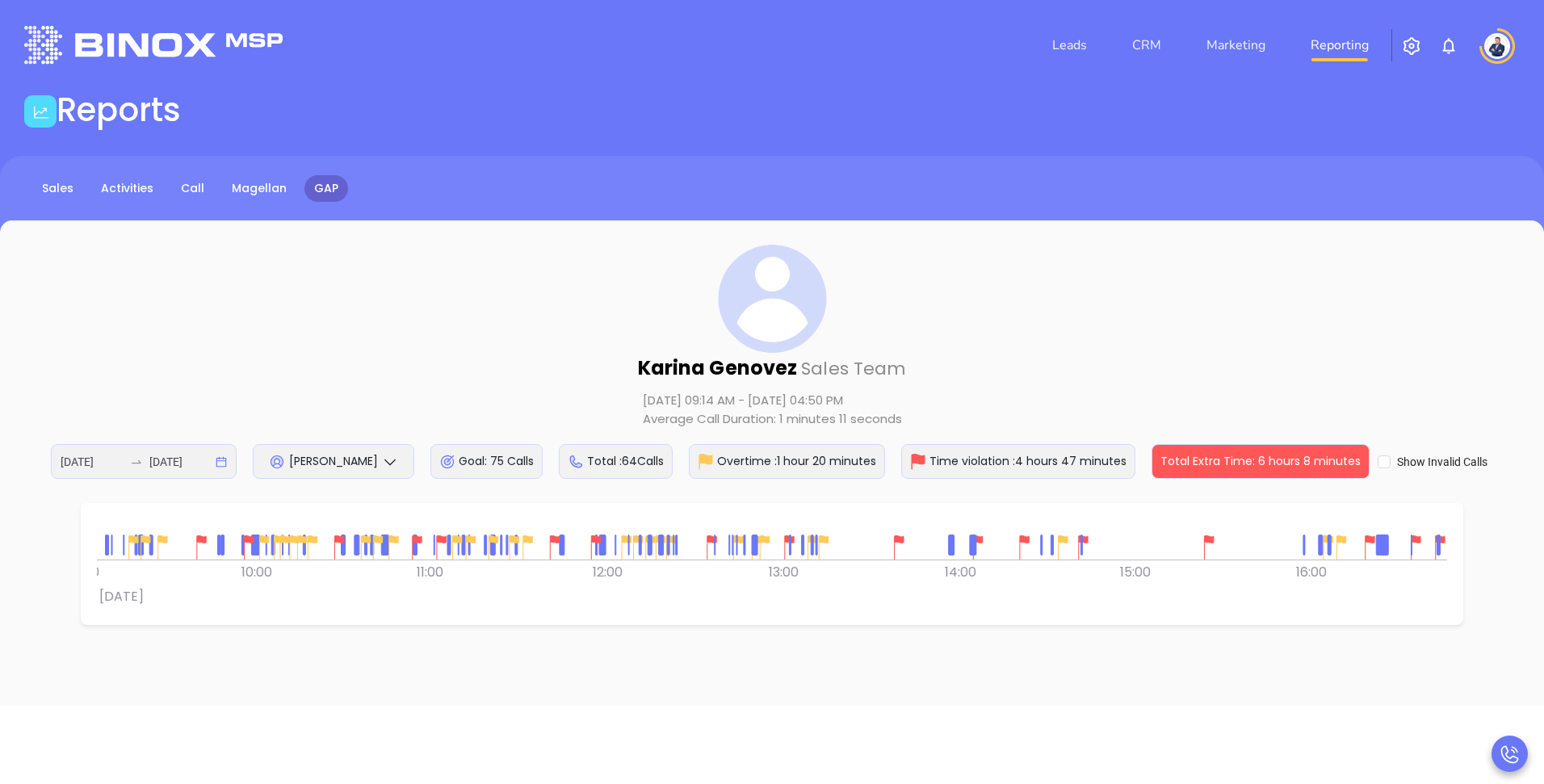
click at [357, 465] on span "[PERSON_NAME]" at bounding box center [334, 461] width 89 height 16
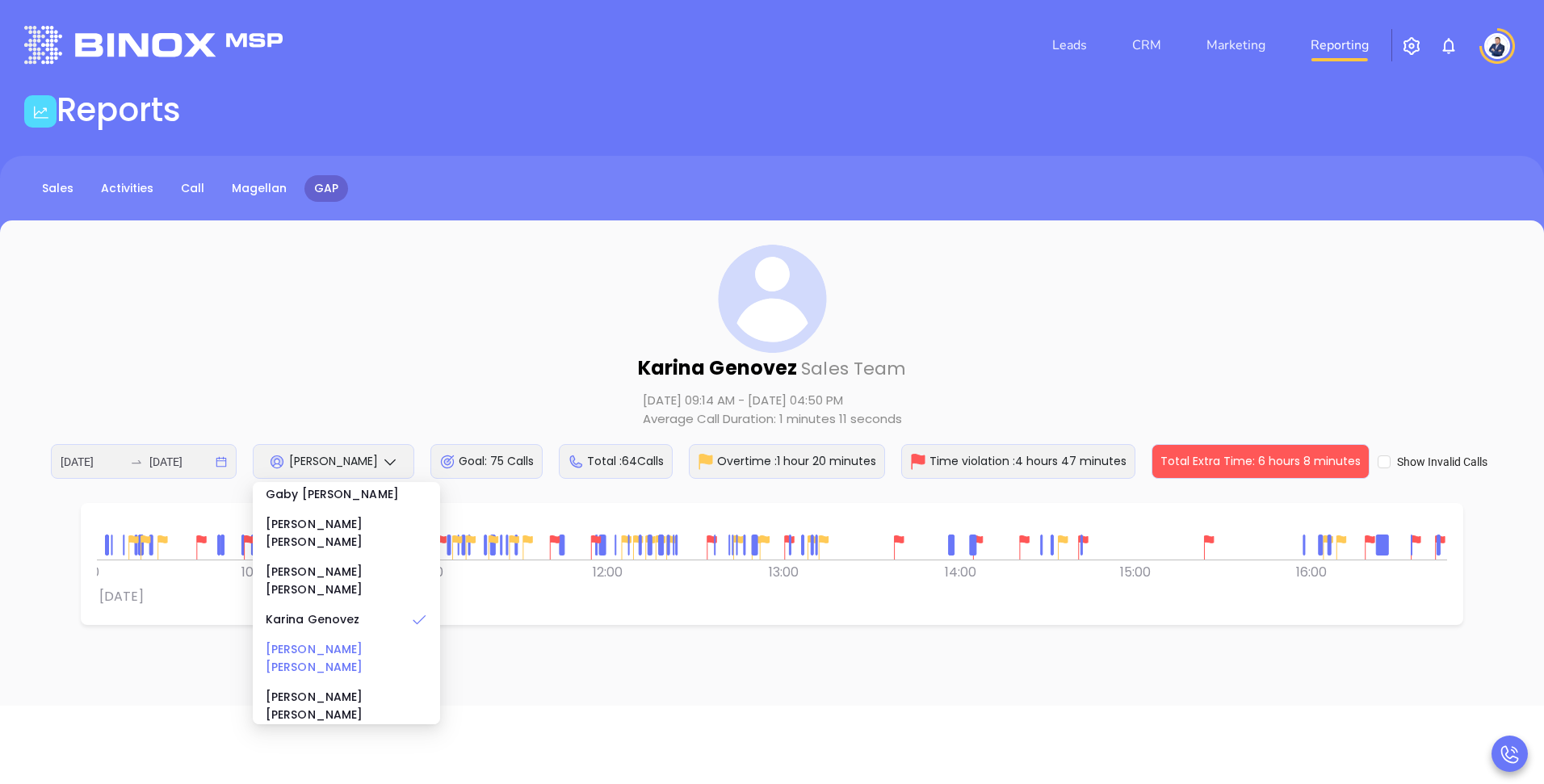
scroll to position [302, 0]
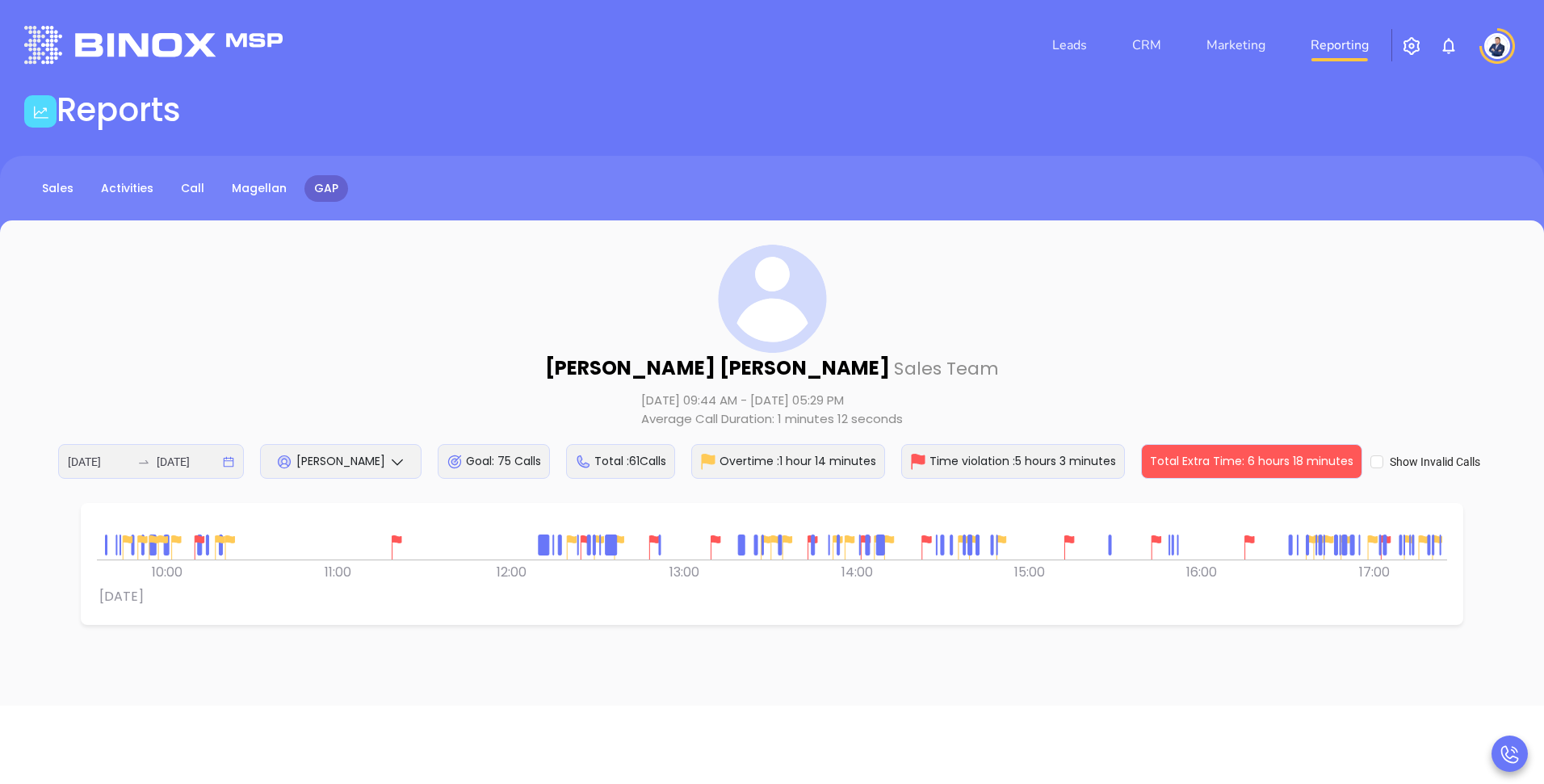
click at [1037, 379] on div "[PERSON_NAME] Sales Team [DATE] 09:44 AM - [DATE] 05:29 PM Average Call Duratio…" at bounding box center [772, 361] width 1480 height 234
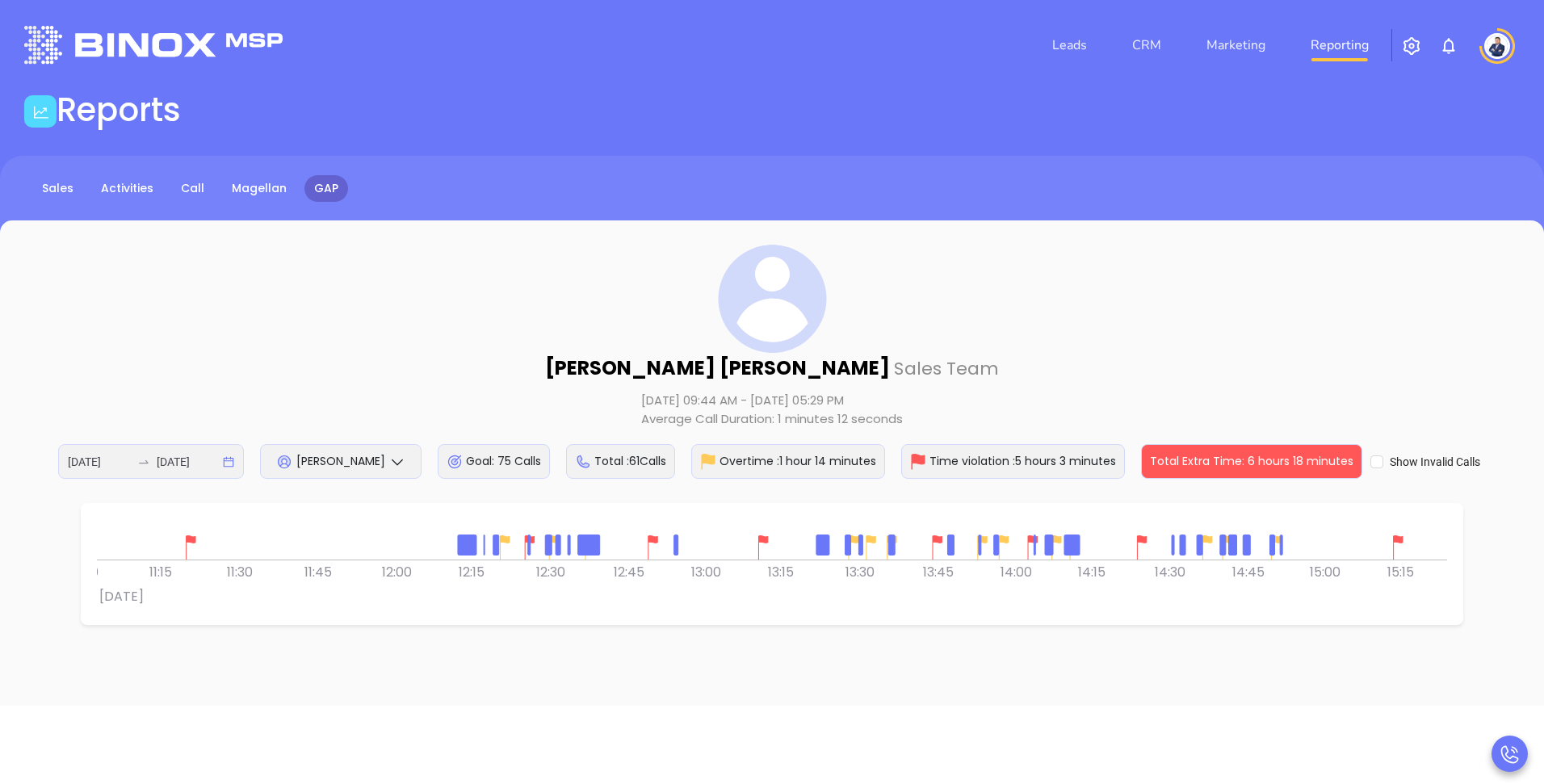
click at [902, 315] on div "[PERSON_NAME] Sales Team [DATE] 09:44 AM - [DATE] 05:29 PM Average Call Duratio…" at bounding box center [772, 361] width 1480 height 234
click at [525, 459] on div "Goal: 75 Calls" at bounding box center [493, 461] width 112 height 35
click at [494, 468] on div "Goal: 75 Calls" at bounding box center [493, 461] width 112 height 35
drag, startPoint x: 495, startPoint y: 464, endPoint x: 526, endPoint y: 464, distance: 31.0
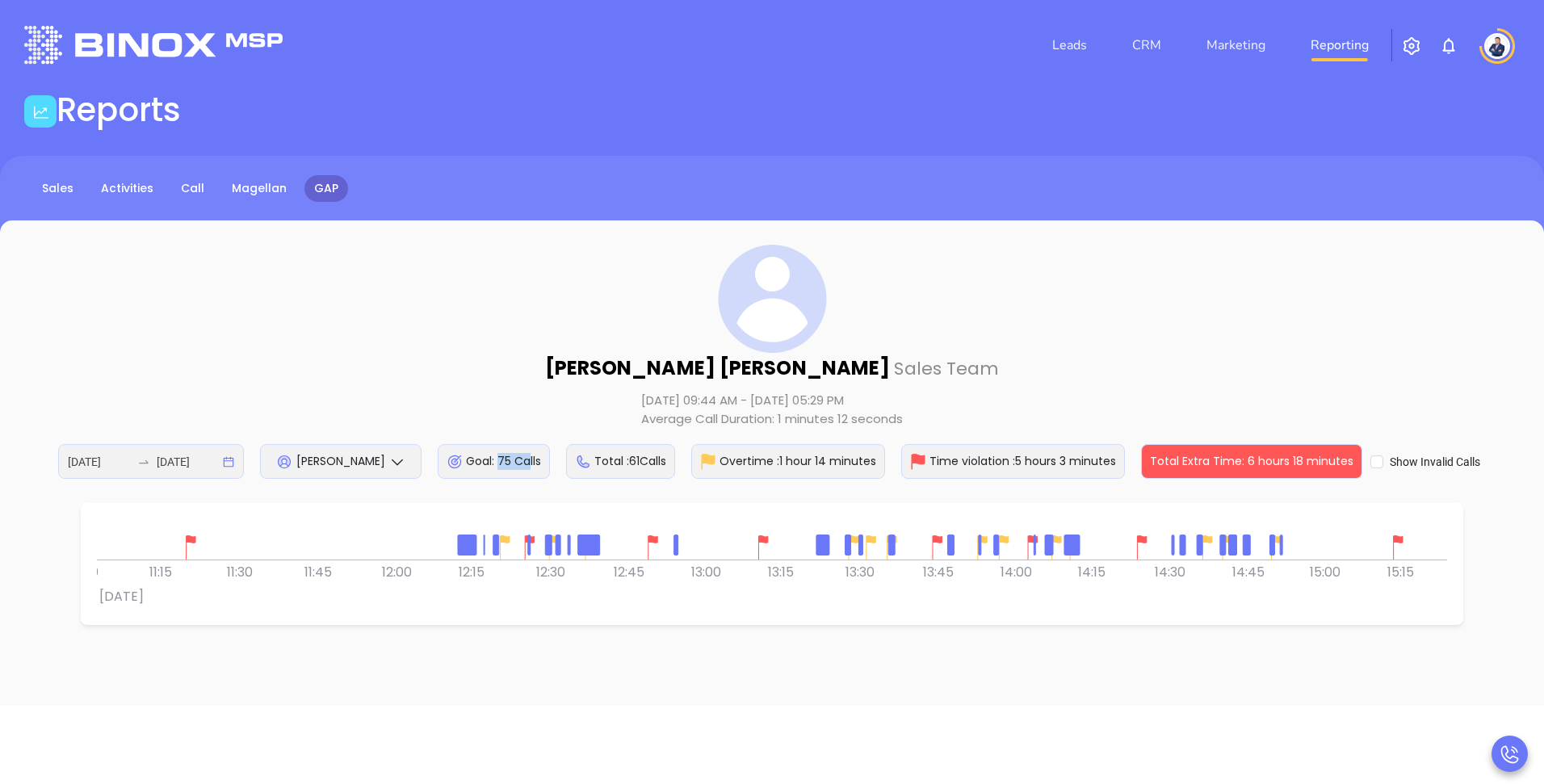
click at [526, 464] on div "Goal: 75 Calls" at bounding box center [493, 461] width 112 height 35
drag, startPoint x: 671, startPoint y: 465, endPoint x: 609, endPoint y: 465, distance: 62.0
click at [609, 465] on div "Total : 61 Calls" at bounding box center [620, 461] width 109 height 35
click at [393, 459] on icon at bounding box center [396, 461] width 16 height 16
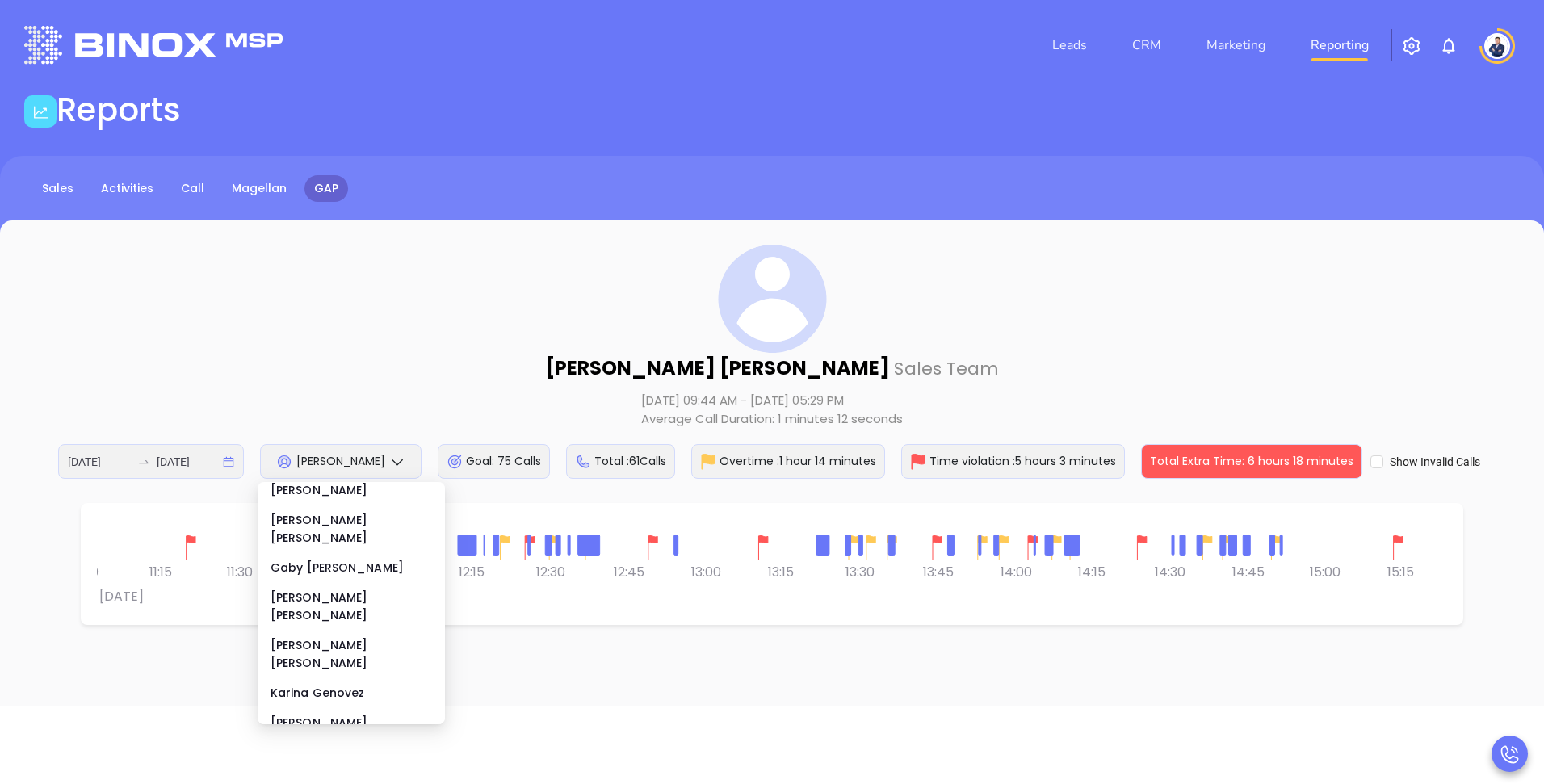
scroll to position [199, 0]
click at [340, 686] on div "[PERSON_NAME]" at bounding box center [351, 695] width 161 height 18
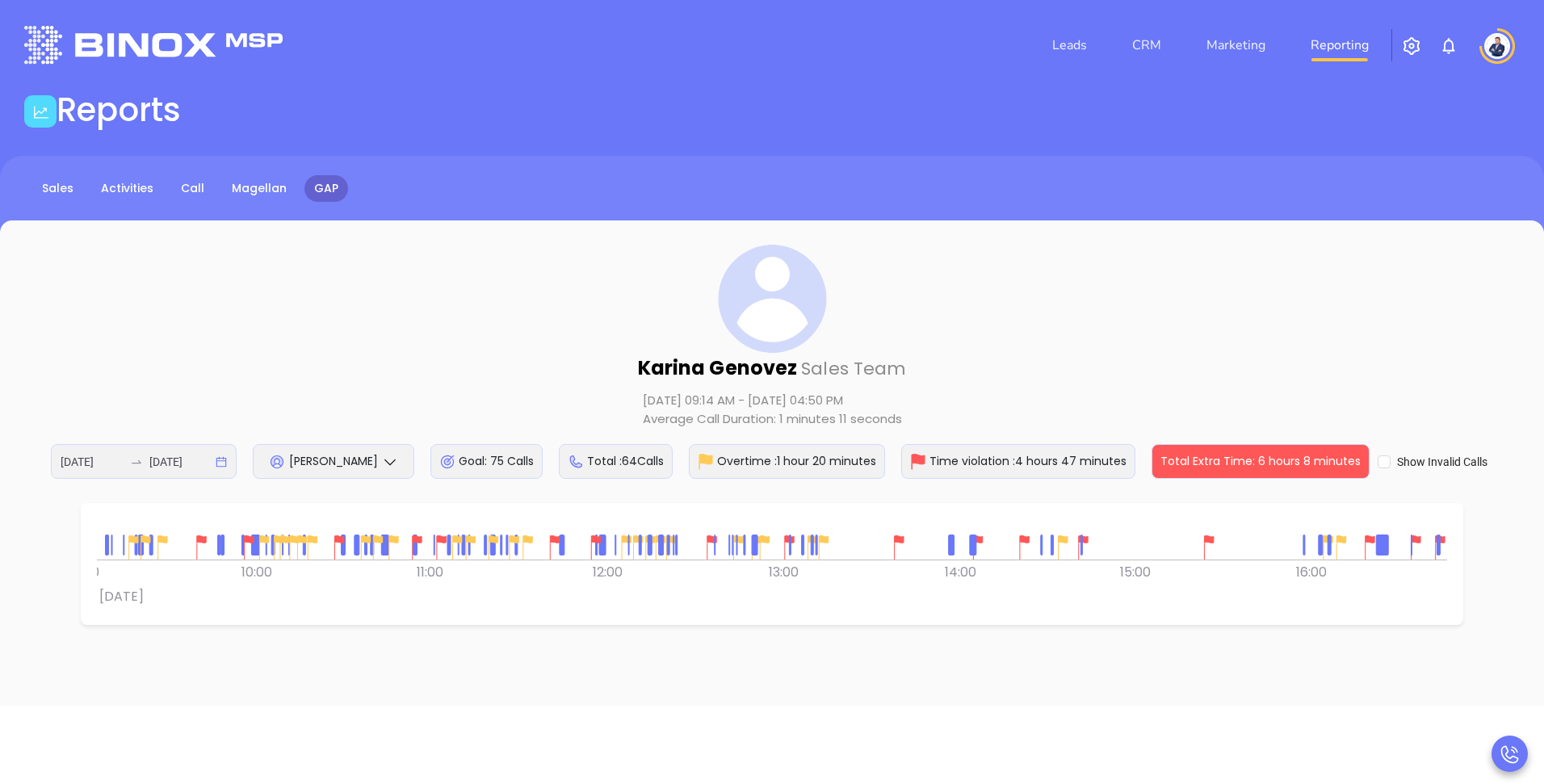
click at [587, 383] on div "[PERSON_NAME] Sales Team [DATE] 09:14 AM - [DATE] 04:50 PM Average Call Duratio…" at bounding box center [772, 361] width 1480 height 234
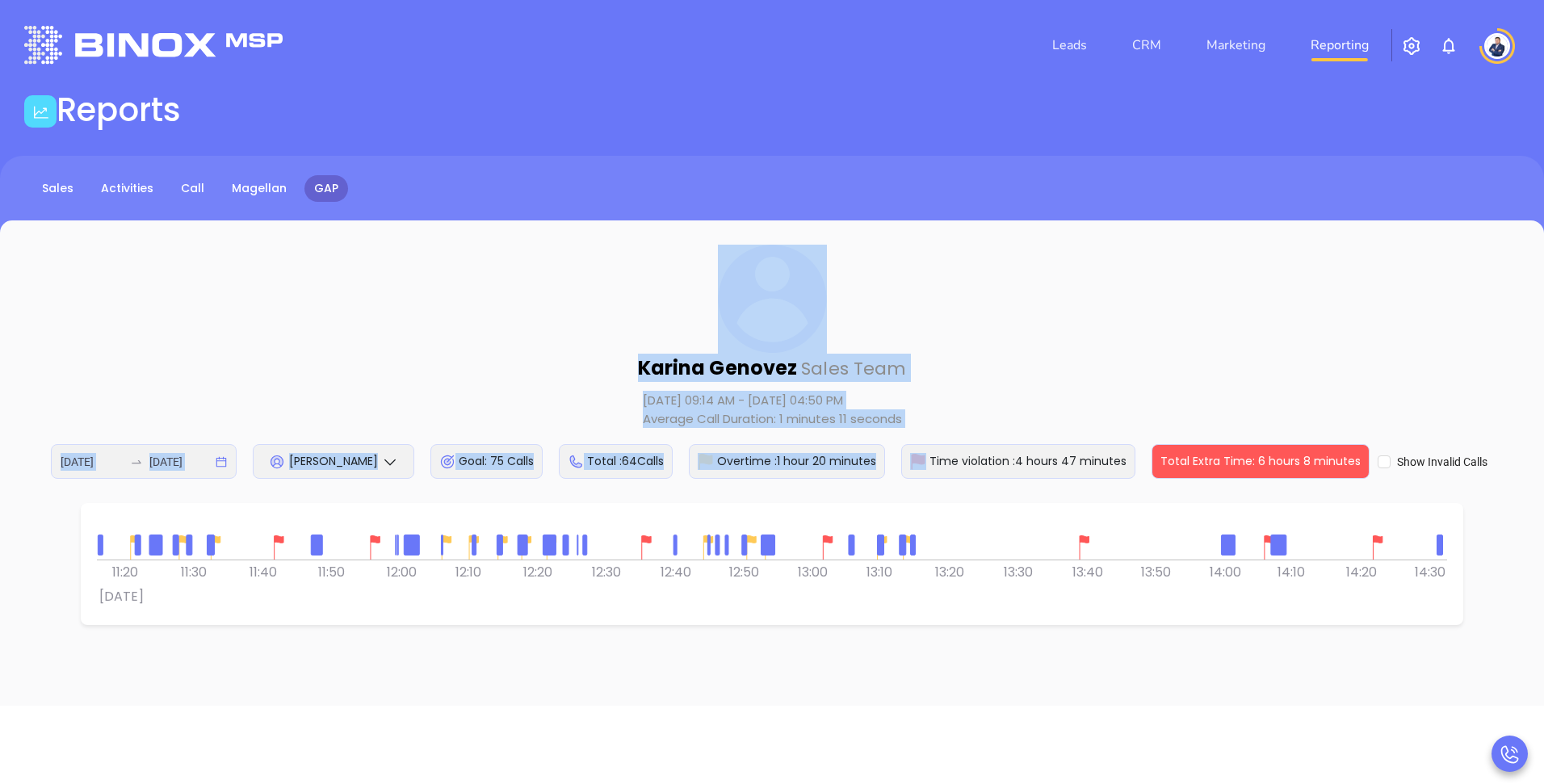
drag, startPoint x: 920, startPoint y: 419, endPoint x: 762, endPoint y: 276, distance: 213.1
click at [762, 276] on div "[PERSON_NAME] Sales Team [DATE] 09:14 AM - [DATE] 04:50 PM Average Call Duratio…" at bounding box center [772, 361] width 1480 height 234
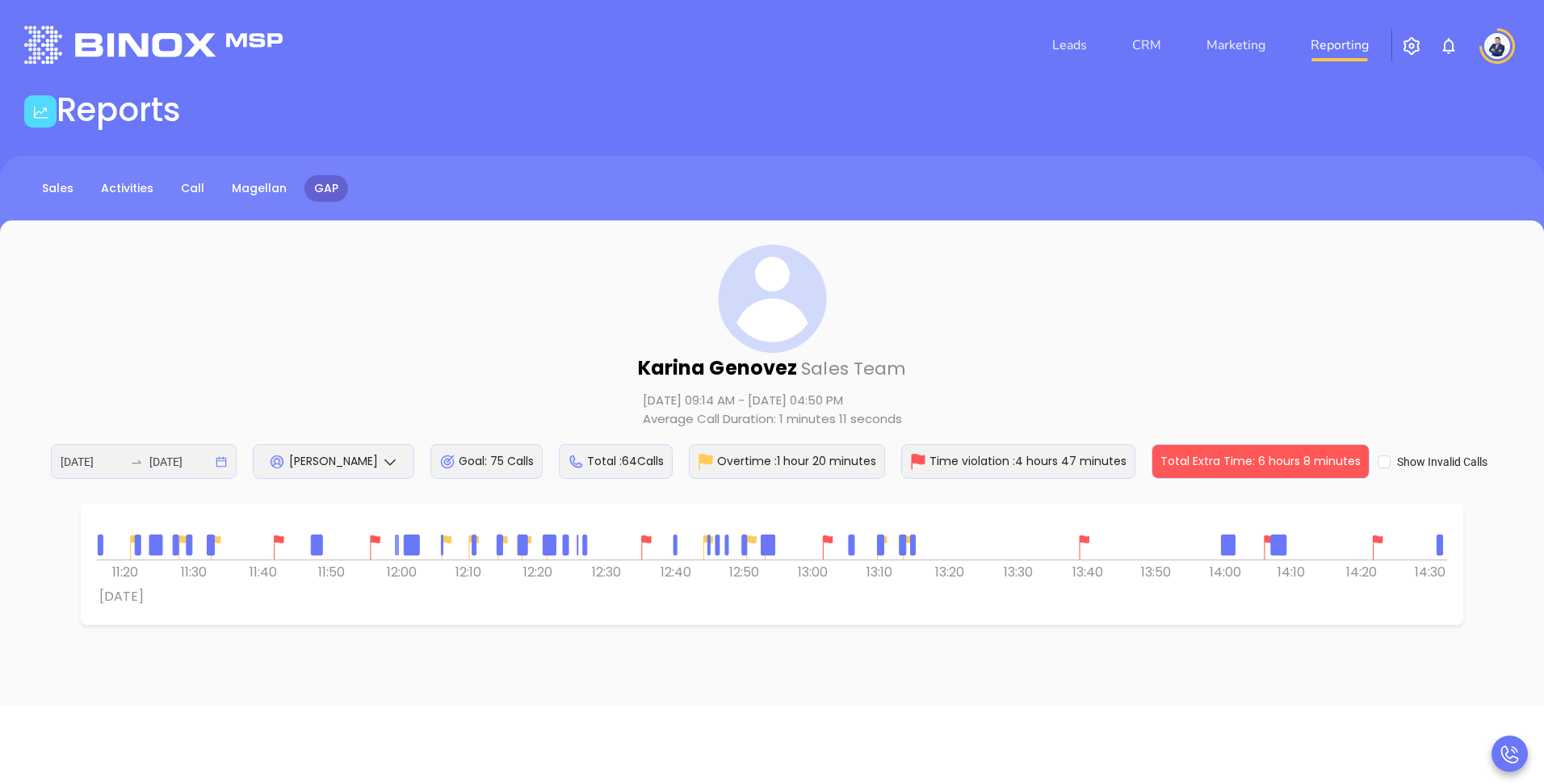
click at [603, 254] on div "[PERSON_NAME] Sales Team [DATE] 09:14 AM - [DATE] 04:50 PM Average Call Duratio…" at bounding box center [772, 361] width 1480 height 234
